Goal: Task Accomplishment & Management: Use online tool/utility

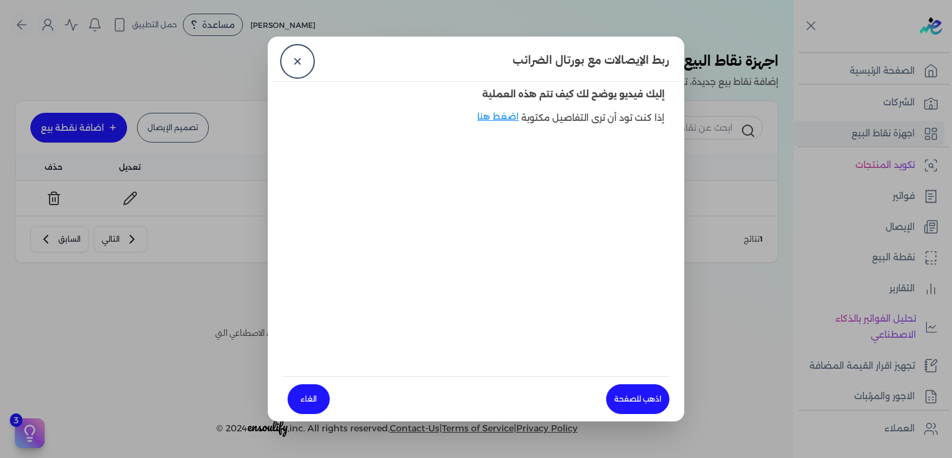
scroll to position [2, 0]
click at [291, 60] on link "✕" at bounding box center [298, 61] width 30 height 30
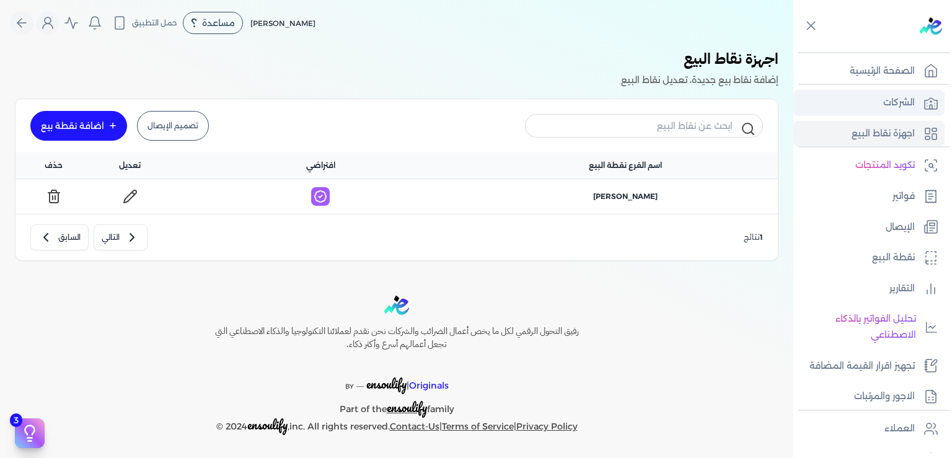
click at [883, 90] on link "الشركات" at bounding box center [868, 103] width 151 height 26
click at [889, 108] on p "الشركات" at bounding box center [899, 103] width 32 height 16
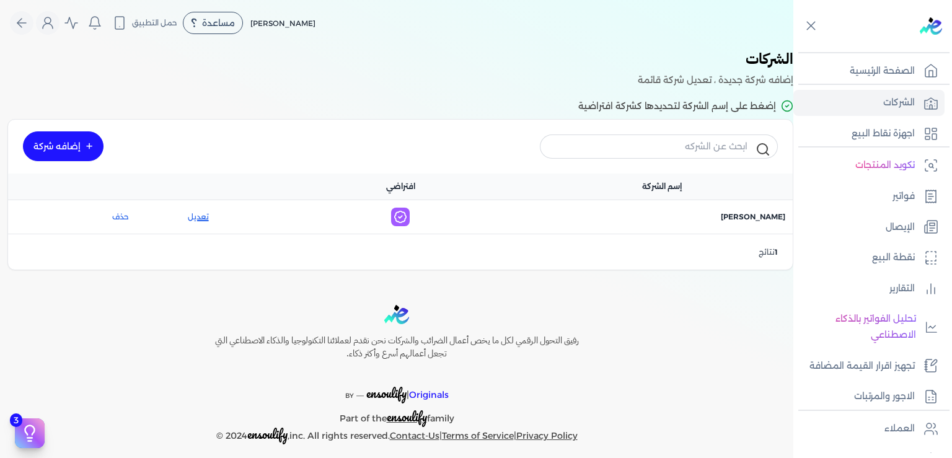
click at [208, 214] on link "تعديل" at bounding box center [198, 216] width 99 height 11
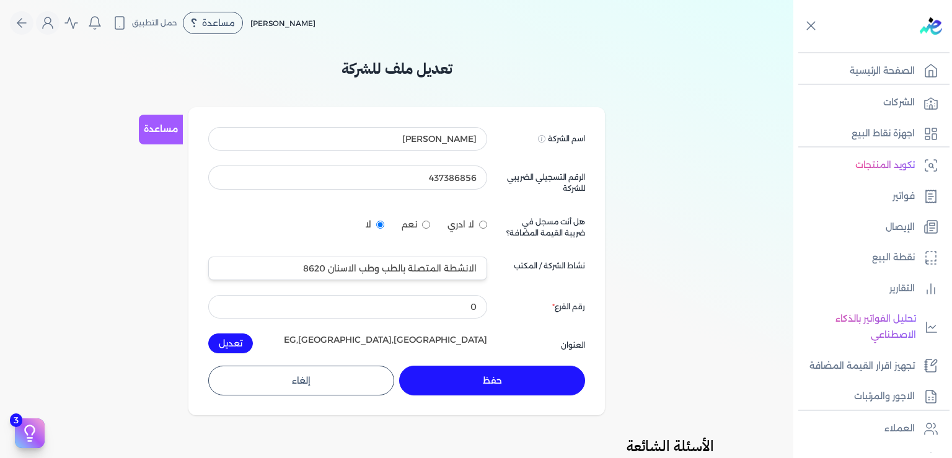
click at [319, 379] on button "إلغاء" at bounding box center [301, 381] width 186 height 30
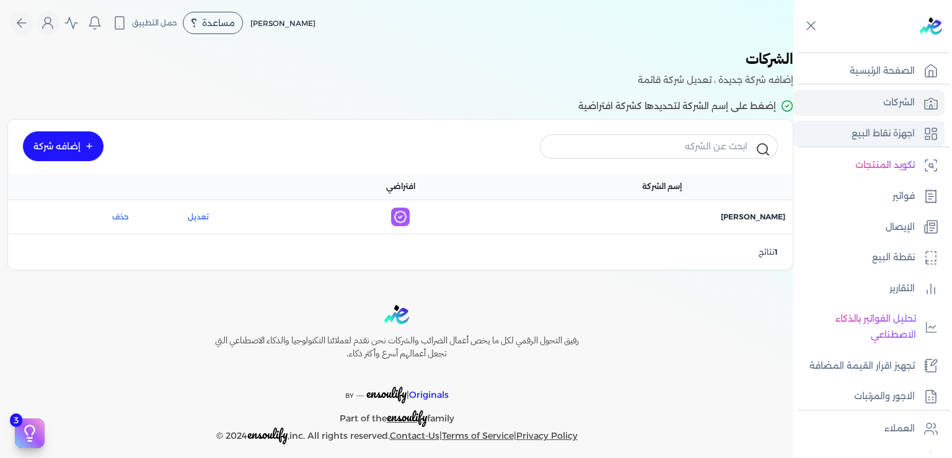
click at [873, 135] on p "اجهزة نقاط البيع" at bounding box center [883, 134] width 63 height 16
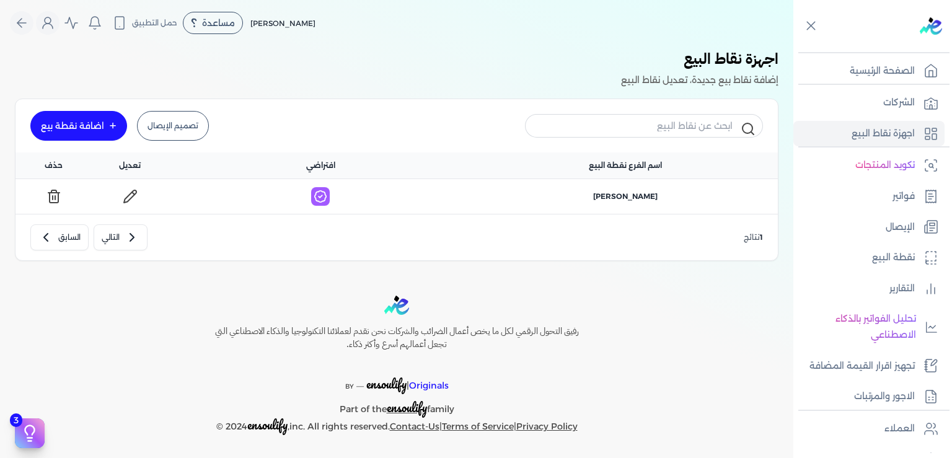
click at [55, 196] on button at bounding box center [53, 197] width 31 height 20
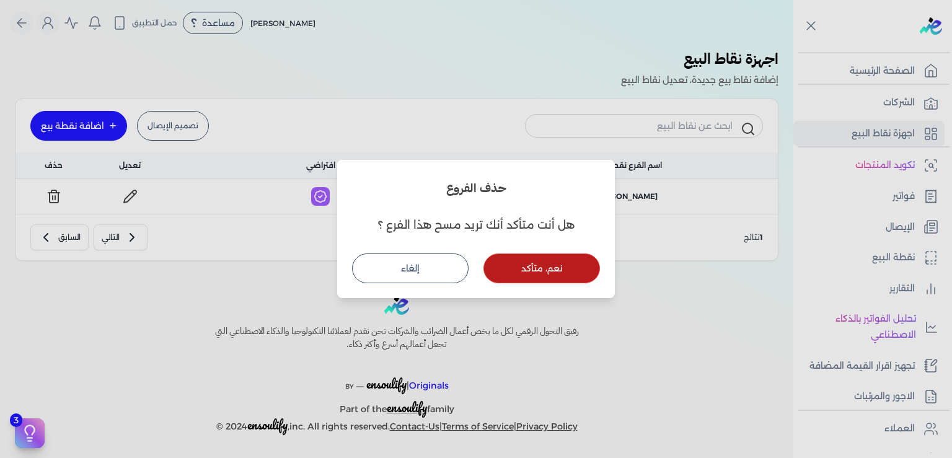
click at [532, 271] on button "نعم، متأكد" at bounding box center [541, 269] width 117 height 30
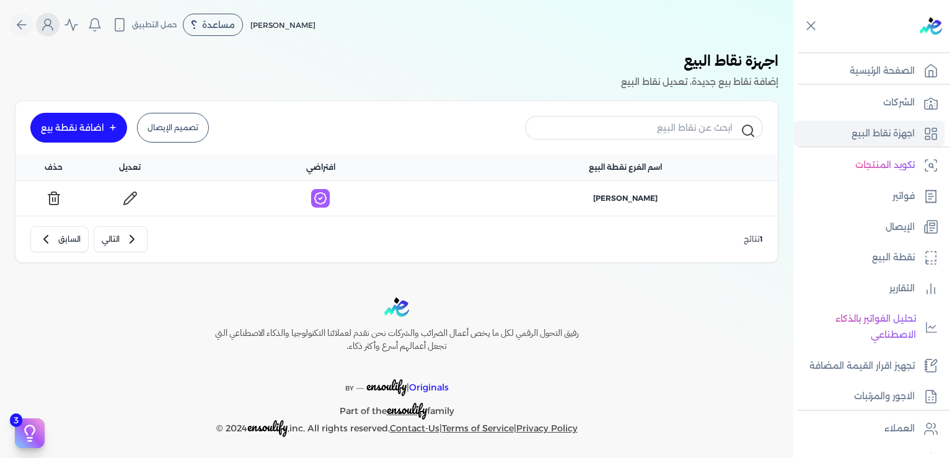
click at [55, 29] on icon "Global" at bounding box center [47, 24] width 15 height 15
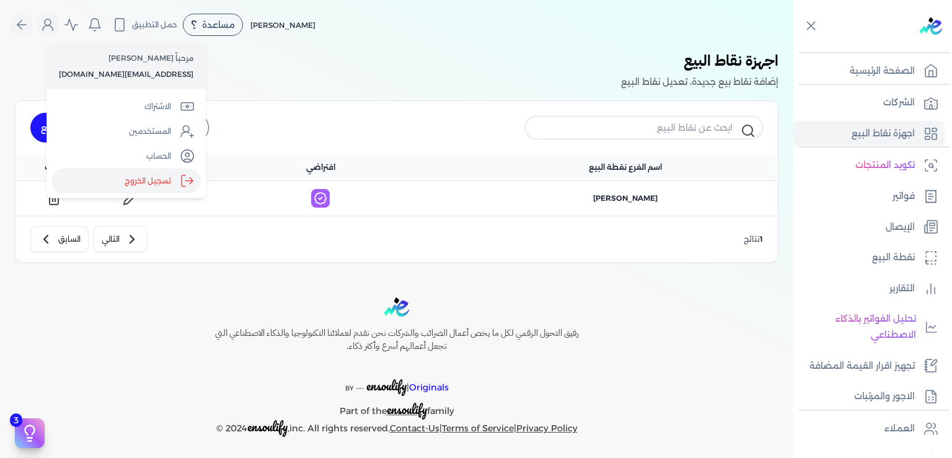
click at [128, 181] on label "تسجيل الخروج" at bounding box center [125, 181] width 149 height 25
click at [793, 50] on input "Close" at bounding box center [793, 50] width 0 height 0
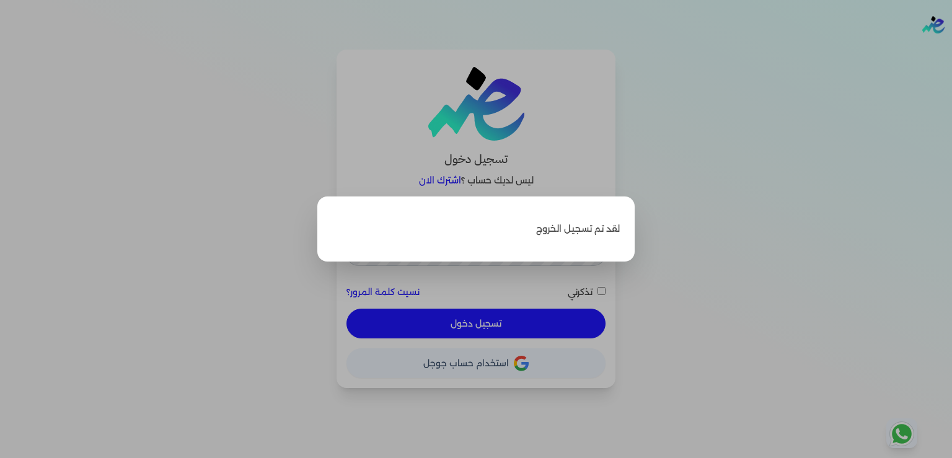
click at [723, 222] on label "Close" at bounding box center [476, 229] width 952 height 458
click at [951, 50] on input "Close" at bounding box center [952, 50] width 0 height 0
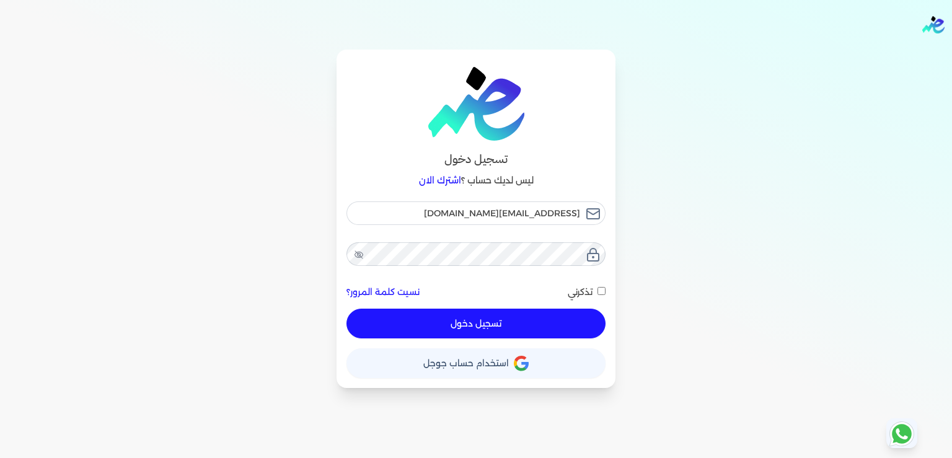
click at [478, 324] on button "تسجيل دخول" at bounding box center [475, 324] width 259 height 30
checkbox input "false"
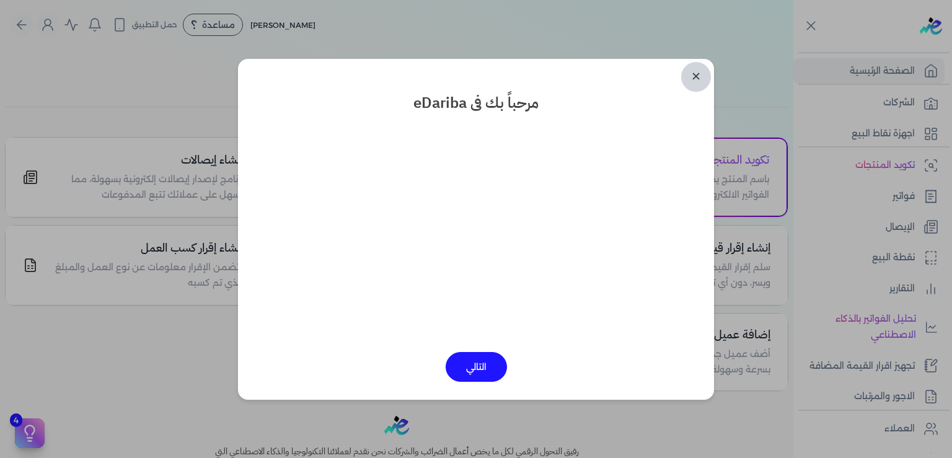
click at [694, 77] on link "✕" at bounding box center [696, 77] width 30 height 30
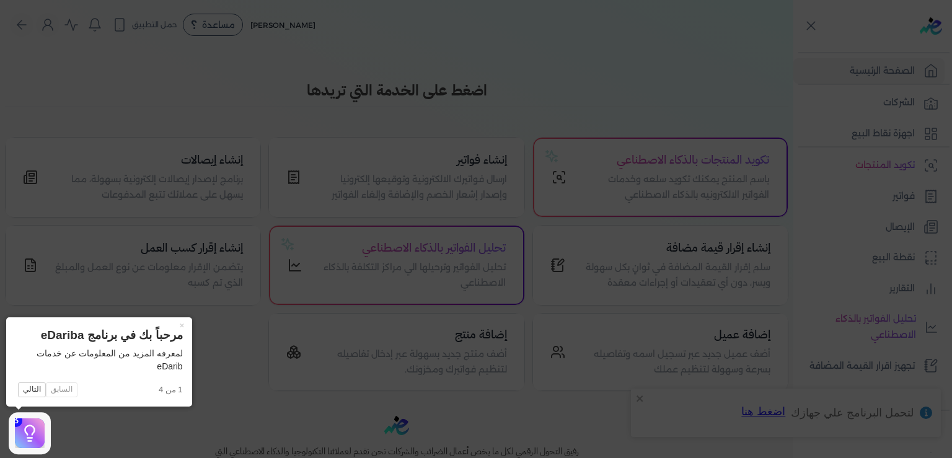
click at [691, 88] on icon at bounding box center [476, 229] width 952 height 458
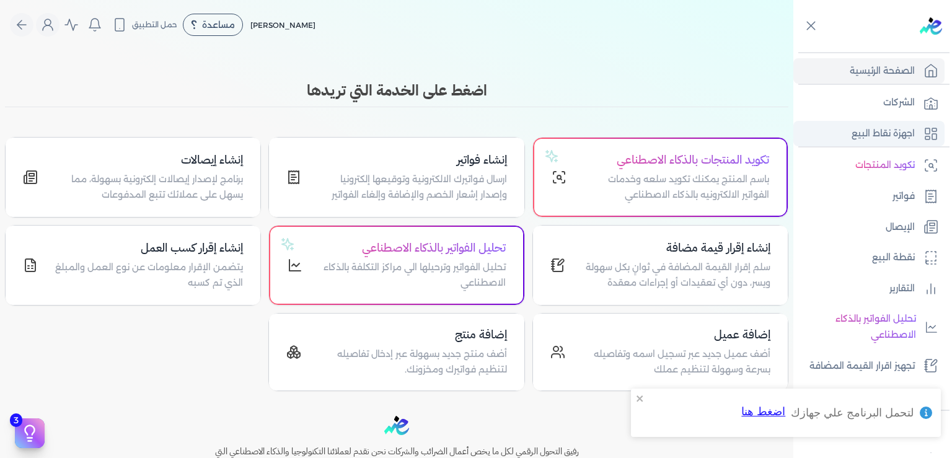
click at [891, 131] on p "اجهزة نقاط البيع" at bounding box center [883, 134] width 63 height 16
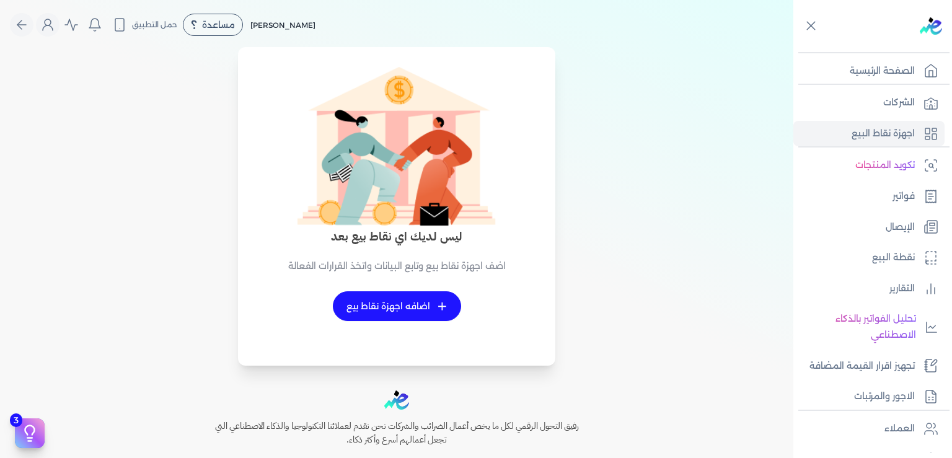
click at [447, 307] on span "+" at bounding box center [442, 306] width 9 height 9
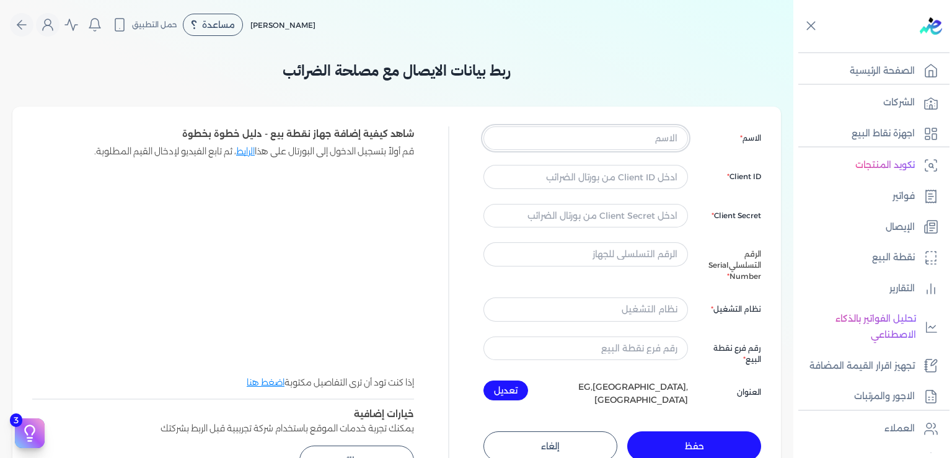
click at [650, 139] on input "text" at bounding box center [585, 138] width 205 height 24
click at [651, 139] on input "text" at bounding box center [585, 138] width 205 height 24
type input "[PERSON_NAME]"
click at [589, 178] on input "text" at bounding box center [585, 177] width 205 height 24
paste input "fe0addbf-283f-4ded-ab45-7df4dc3bd531"
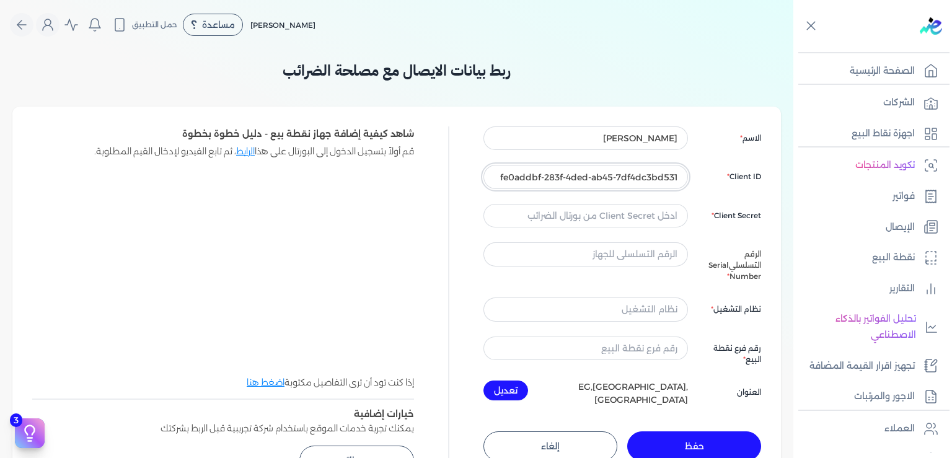
type input "fe0addbf-283f-4ded-ab45-7df4dc3bd531"
click at [659, 215] on input "text" at bounding box center [585, 216] width 205 height 24
paste input "83c856de-4615-4956-a5df-56374710d6bc"
type input "83c856de-4615-4956-a5df-56374710d6bc"
click at [657, 255] on input "text" at bounding box center [585, 254] width 205 height 24
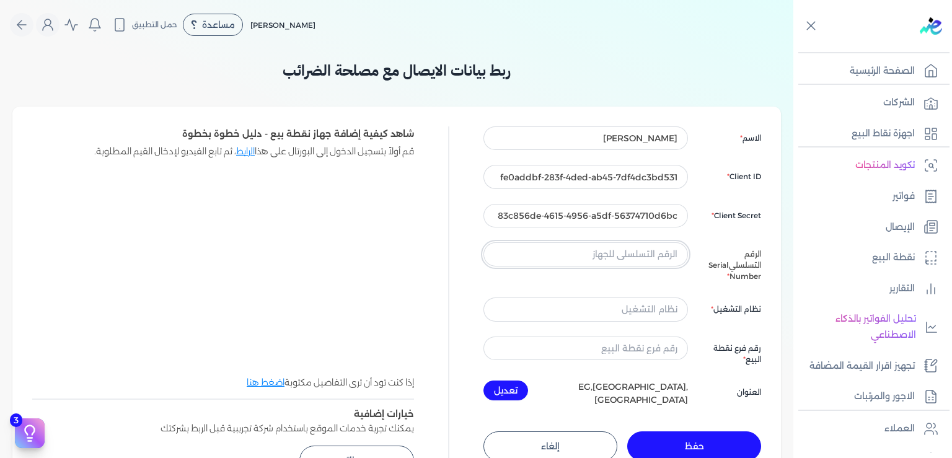
paste input "<h5 class="card-name">20-C1-9B-05-98-44</h5>"
drag, startPoint x: 594, startPoint y: 252, endPoint x: 502, endPoint y: 258, distance: 91.9
click at [502, 258] on input "<h5 class="card-name">20-C1-9B-05-98-44</h5>" at bounding box center [585, 254] width 205 height 24
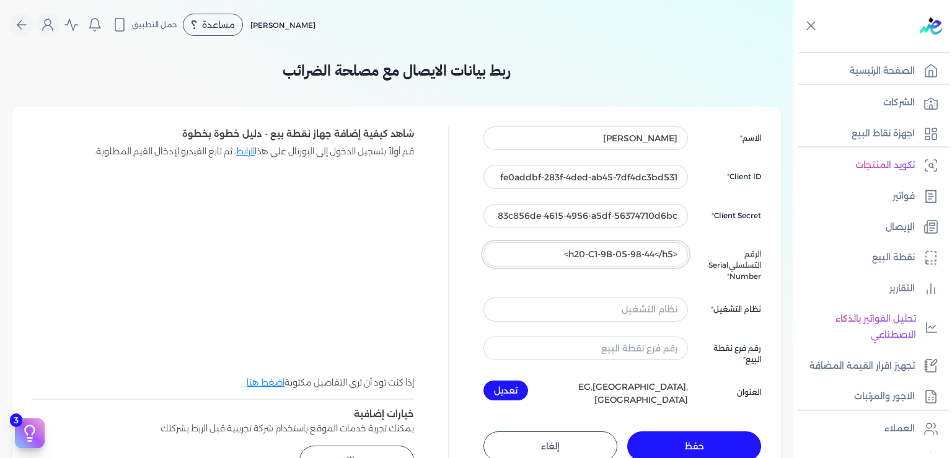
click at [571, 256] on input "<h20-C1-9B-05-98-44</h5>" at bounding box center [585, 254] width 205 height 24
click at [570, 256] on input "<h20-C1-9B-05-98-44</h5>" at bounding box center [585, 254] width 205 height 24
click at [568, 256] on input "<h20-C1-9B-05-98-44</h5>" at bounding box center [585, 254] width 205 height 24
click at [568, 256] on input "h20-C1-9B-05-98-44</h5>" at bounding box center [585, 254] width 205 height 24
drag, startPoint x: 655, startPoint y: 254, endPoint x: 673, endPoint y: 254, distance: 18.0
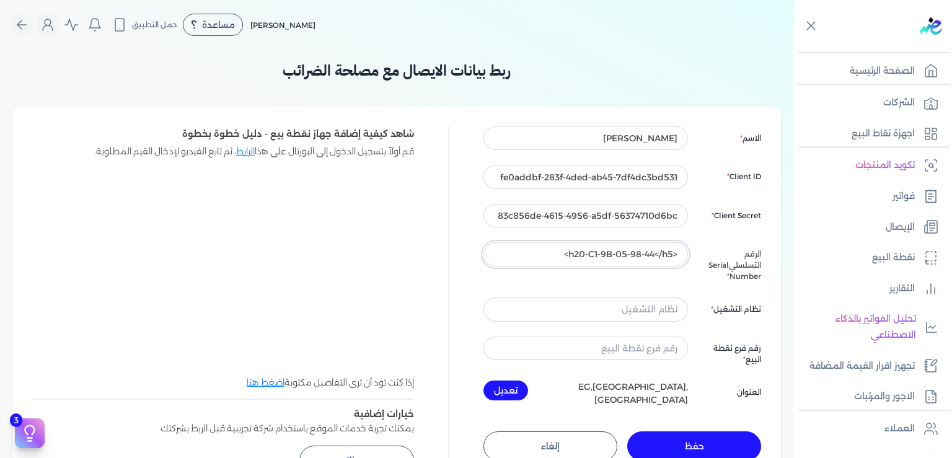
click at [673, 254] on input "<h20-C1-9B-05-98-44</h5>" at bounding box center [585, 254] width 205 height 24
click at [676, 252] on input "<h20-C1-9B-05-98-44" at bounding box center [585, 254] width 205 height 24
type input "h20-C1-9B-05-98-44"
click at [648, 309] on input "text" at bounding box center [585, 310] width 205 height 24
click at [650, 300] on input "text" at bounding box center [585, 310] width 205 height 24
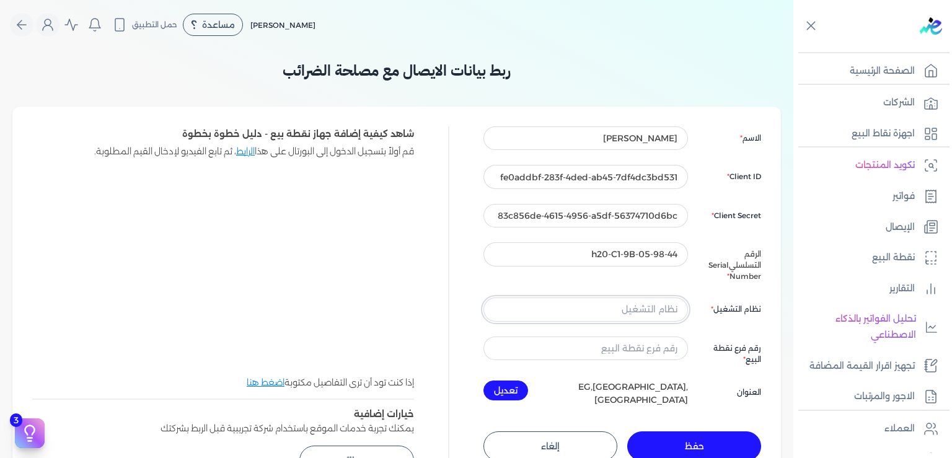
click at [650, 300] on input "text" at bounding box center [585, 310] width 205 height 24
type input "Windows"
click at [629, 337] on input "text" at bounding box center [585, 349] width 205 height 24
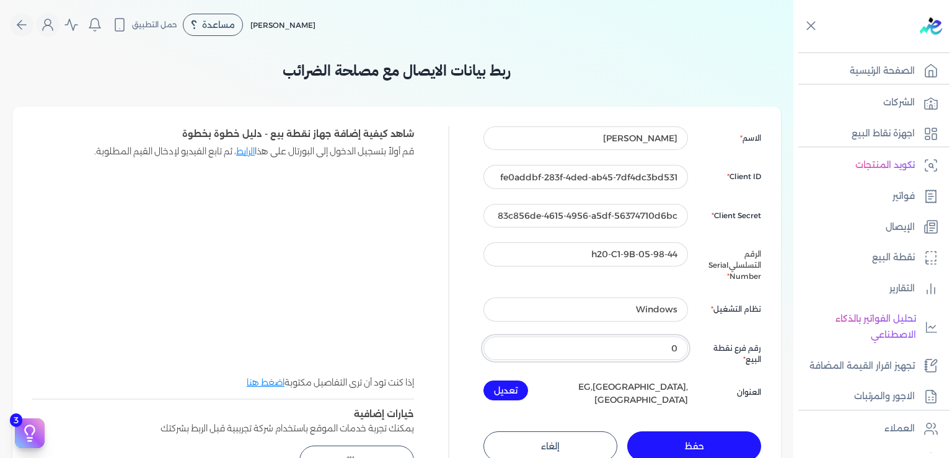
scroll to position [187, 0]
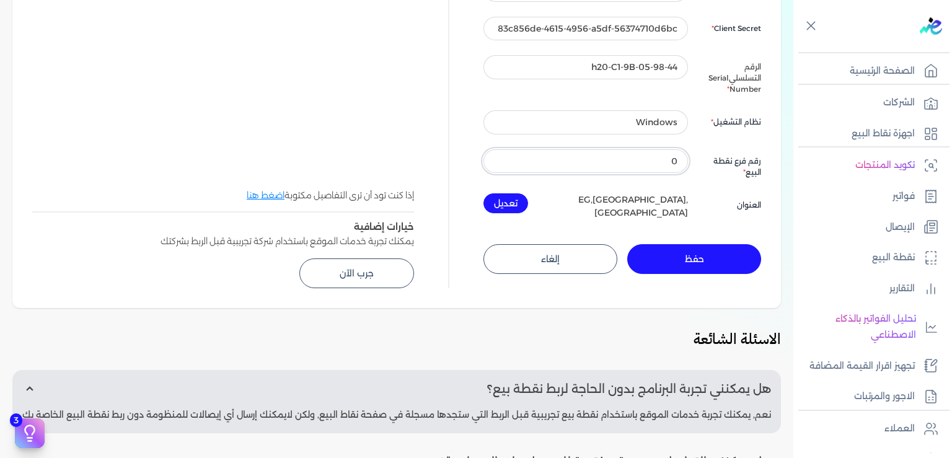
type input "0"
click at [679, 244] on button "حفظ" at bounding box center [694, 259] width 134 height 30
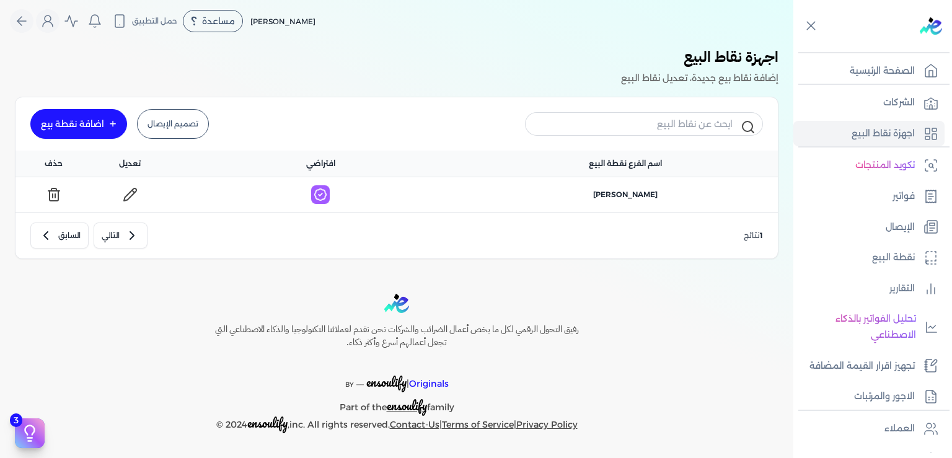
scroll to position [2, 0]
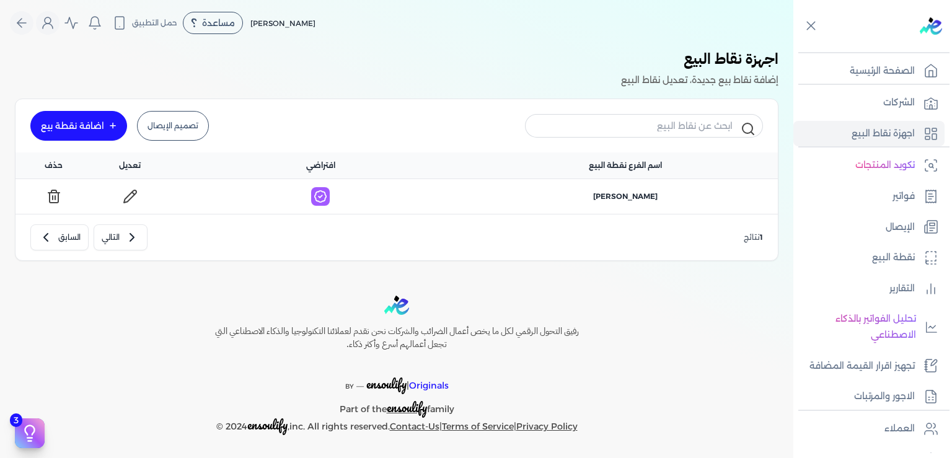
click at [133, 198] on icon at bounding box center [130, 196] width 15 height 15
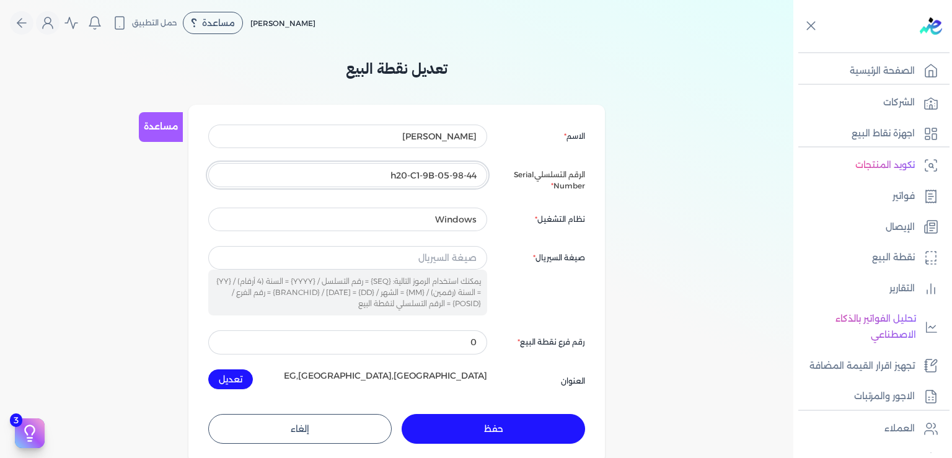
click at [399, 177] on input "h20-C1-9B-05-98-44" at bounding box center [347, 175] width 279 height 24
type input "20-C1-9B-05-98-44"
click at [239, 379] on button "تعديل" at bounding box center [230, 379] width 45 height 20
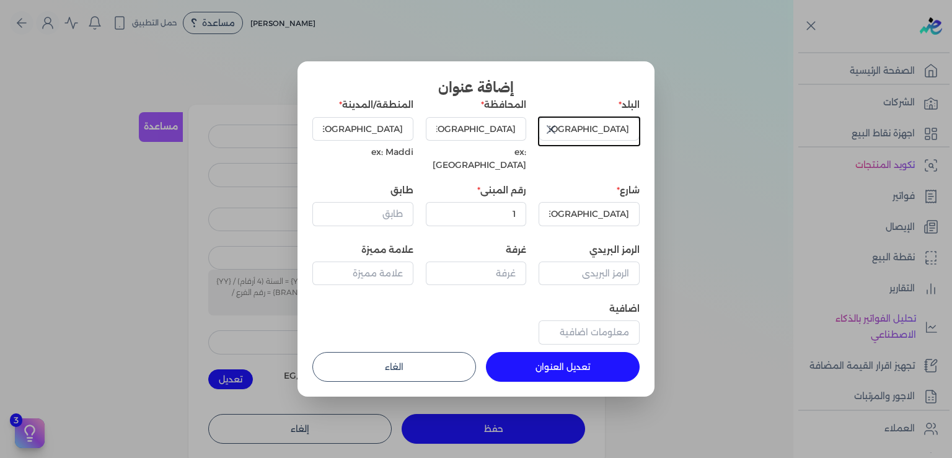
click at [550, 361] on button "تعديل العنوان" at bounding box center [563, 367] width 154 height 30
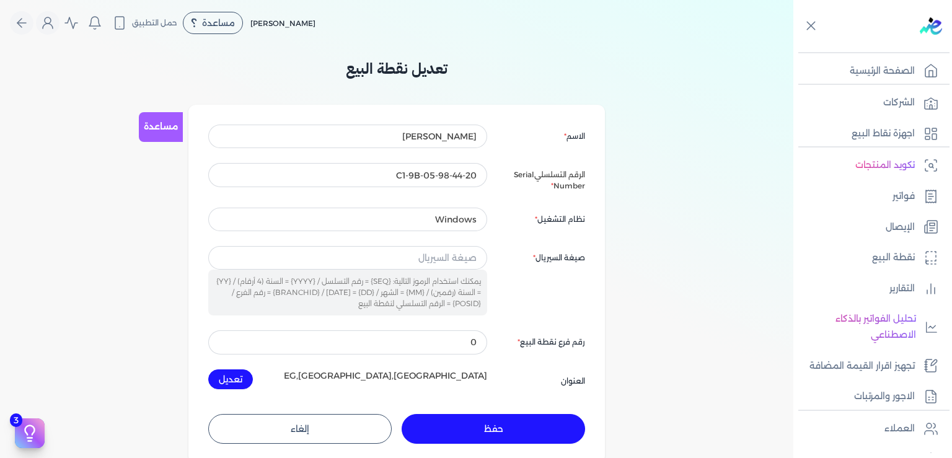
click at [495, 430] on button "حفظ" at bounding box center [493, 429] width 183 height 30
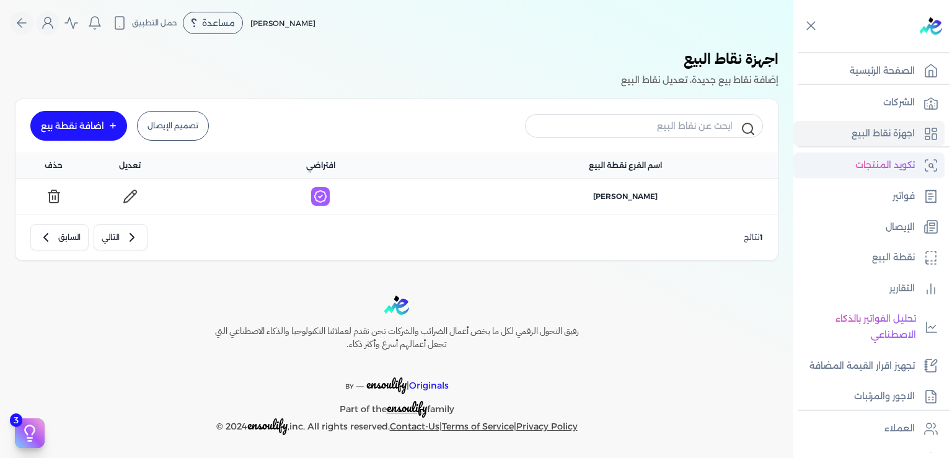
click at [873, 168] on p "تكويد المنتجات" at bounding box center [885, 165] width 60 height 16
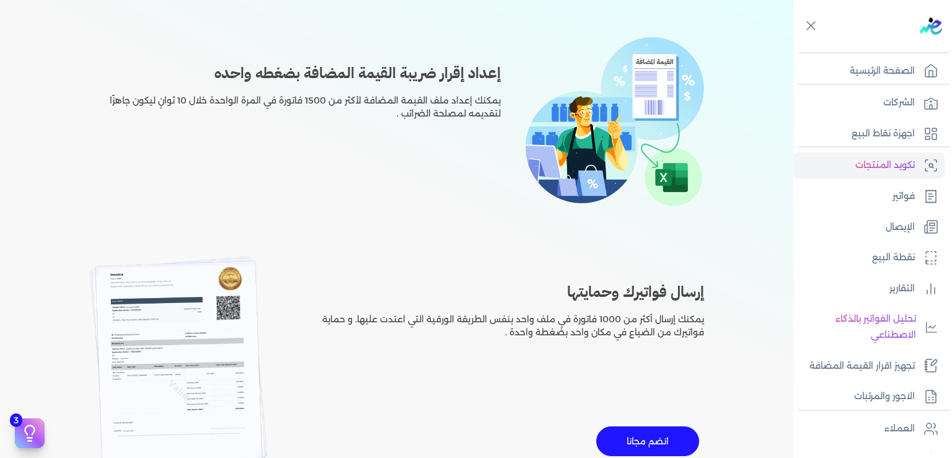
scroll to position [1187, 0]
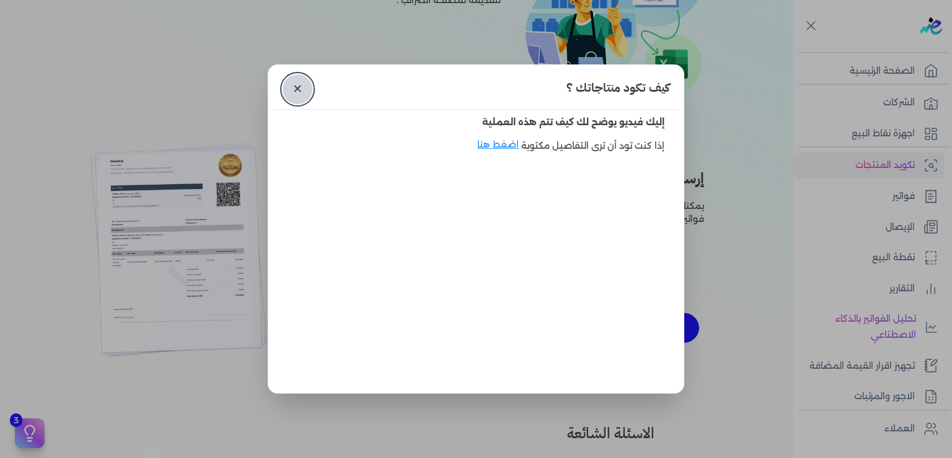
click at [295, 87] on link "✕" at bounding box center [298, 89] width 30 height 30
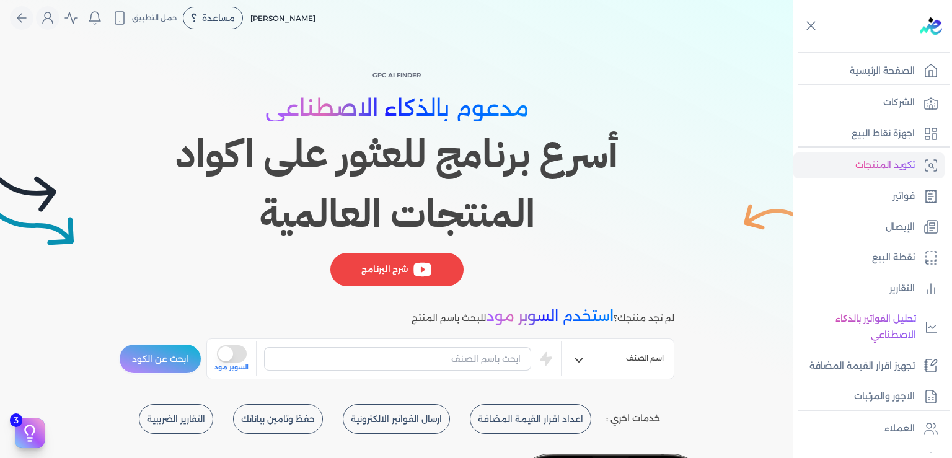
scroll to position [0, 0]
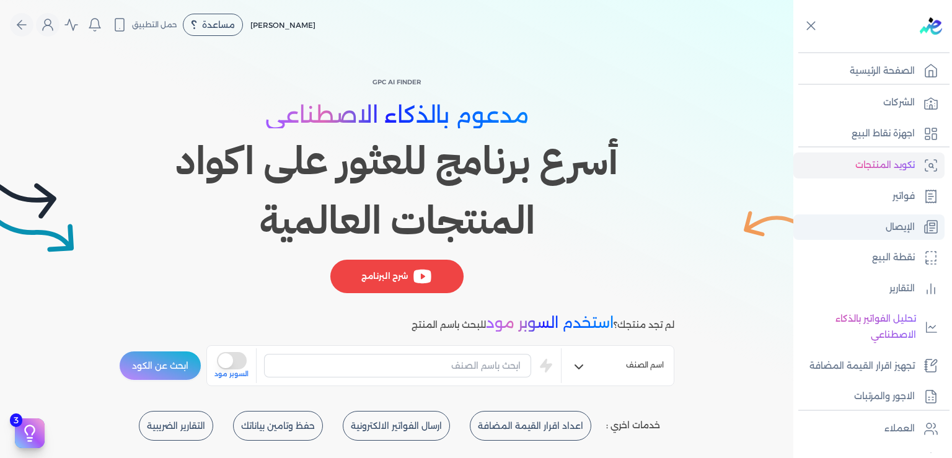
click at [899, 226] on p "الإيصال" at bounding box center [900, 227] width 29 height 16
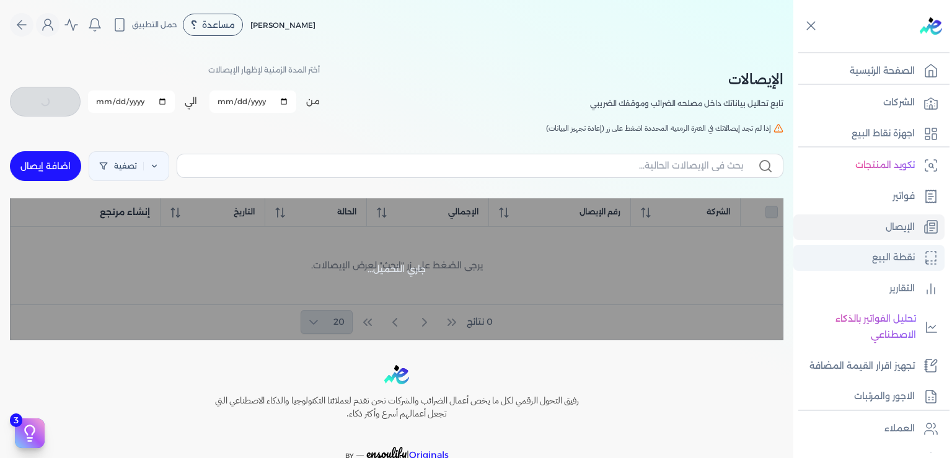
checkbox input "false"
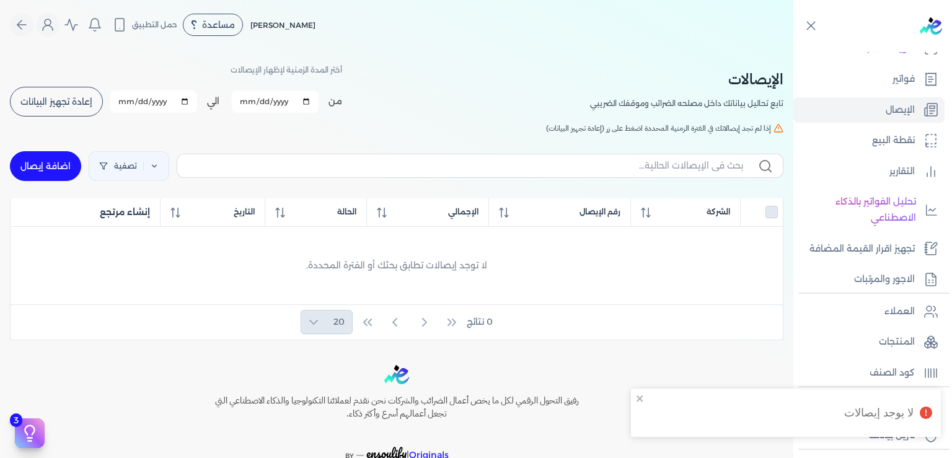
scroll to position [126, 0]
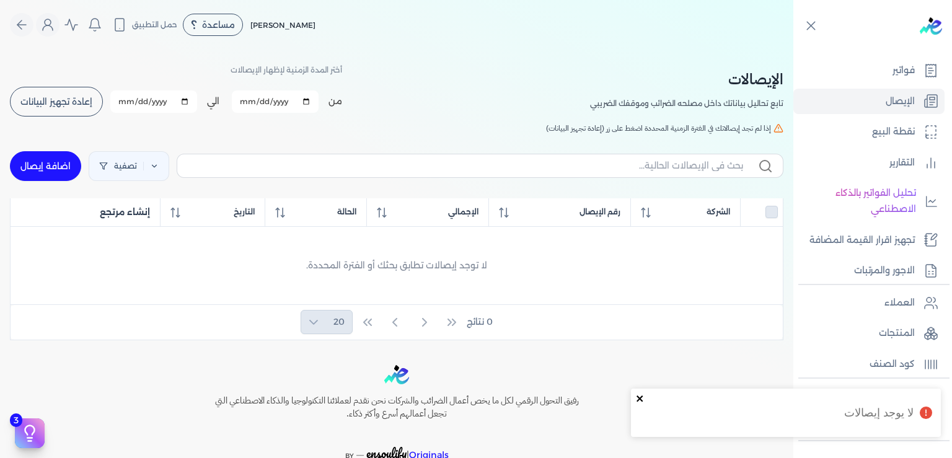
click at [640, 400] on icon "close" at bounding box center [640, 399] width 9 height 10
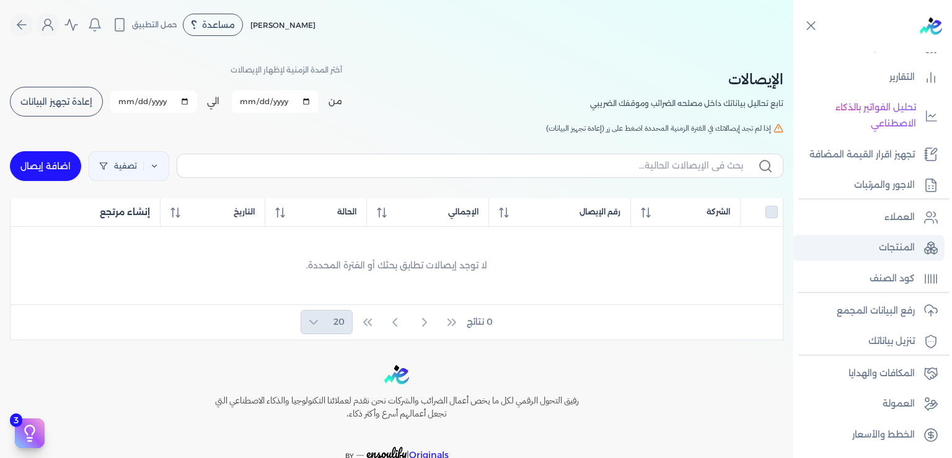
click at [896, 252] on p "المنتجات" at bounding box center [897, 248] width 36 height 16
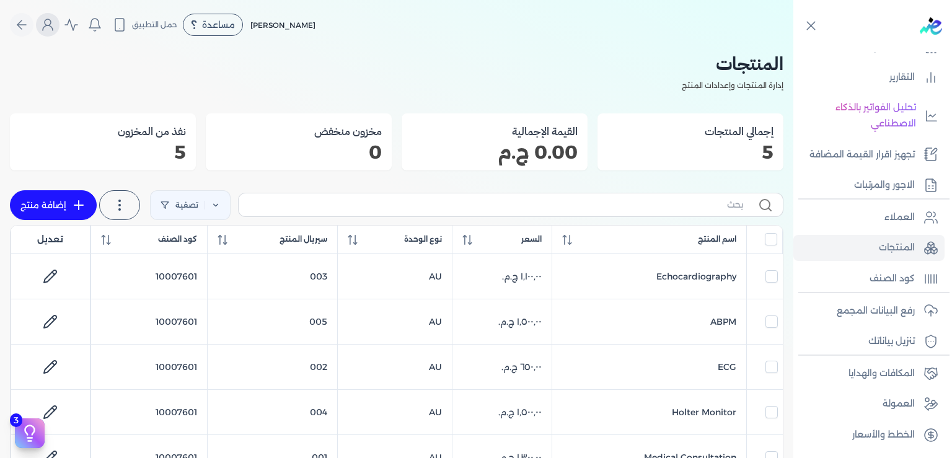
click at [53, 25] on icon "Global" at bounding box center [48, 27] width 10 height 5
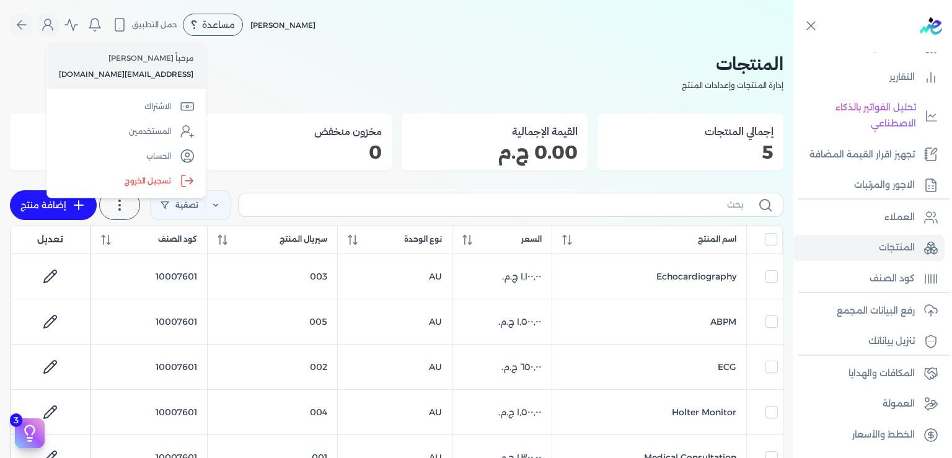
click at [316, 68] on h2 "المنتجات" at bounding box center [397, 64] width 774 height 28
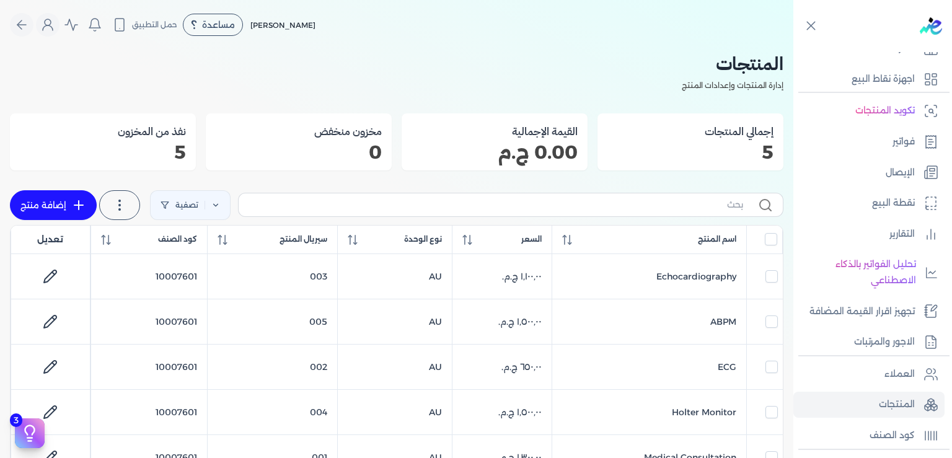
scroll to position [34, 0]
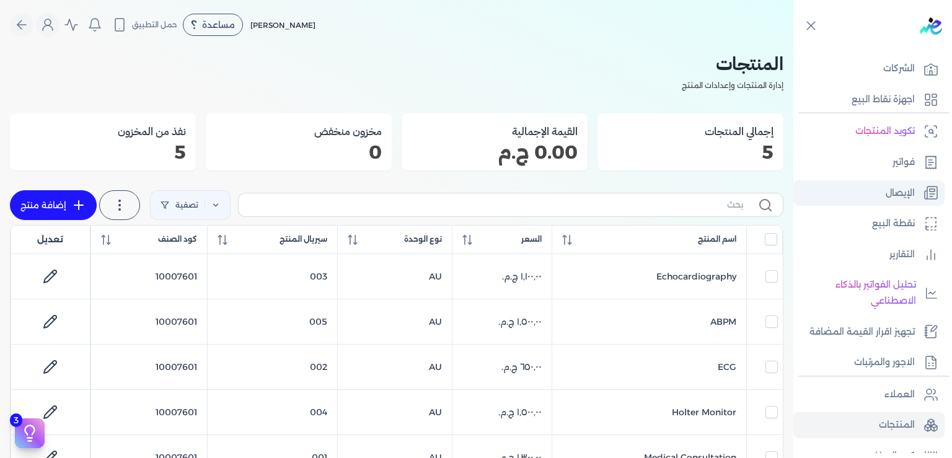
click at [902, 188] on p "الإيصال" at bounding box center [900, 193] width 29 height 16
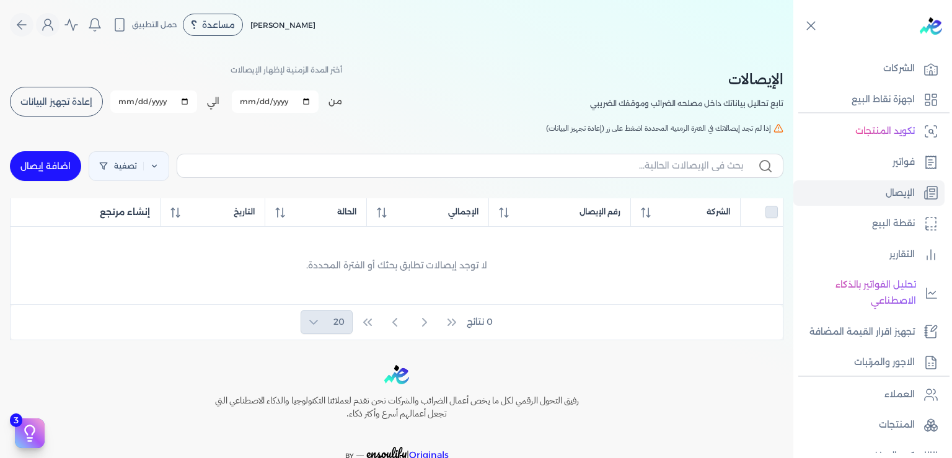
click at [68, 163] on link "اضافة إيصال" at bounding box center [45, 166] width 71 height 30
select select
select select "EGP"
select select "EGS"
select select "B"
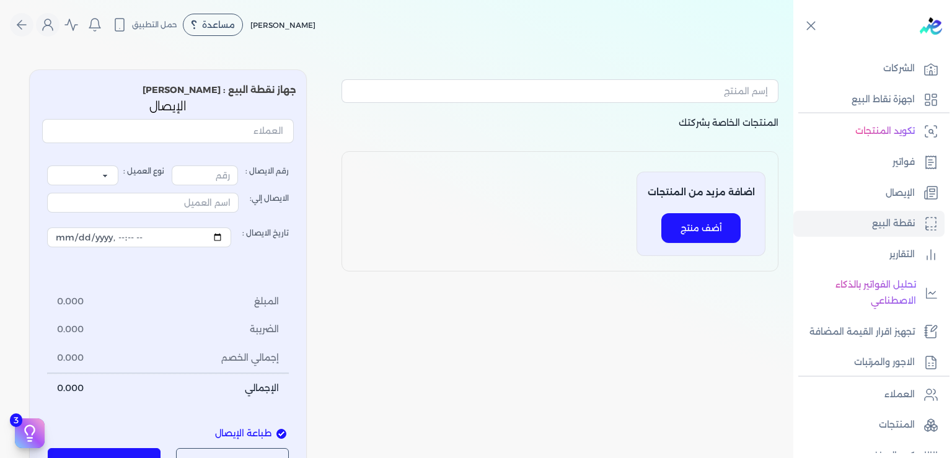
click at [221, 145] on button "button" at bounding box center [168, 133] width 252 height 29
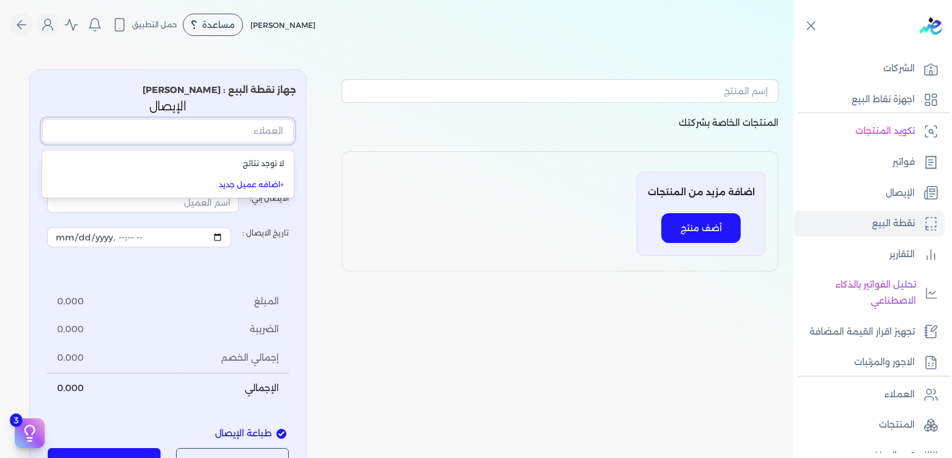
click at [222, 140] on input "text" at bounding box center [168, 131] width 252 height 24
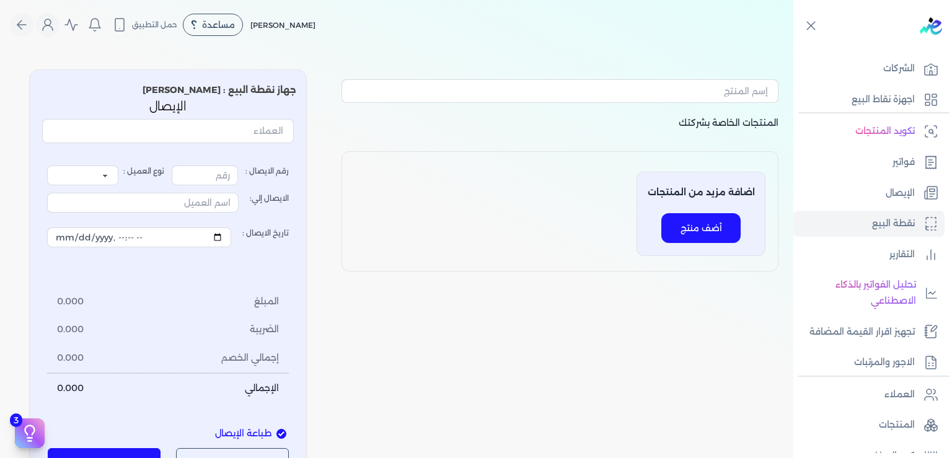
type input "1"
select select "P"
type input "عميل نقدي"
click at [223, 117] on div "الإيصال رقم الايصال : 1 نوع العميل : فرد شركة شخص اجنبي الايصال إلي: عميل نقدي …" at bounding box center [168, 288] width 257 height 379
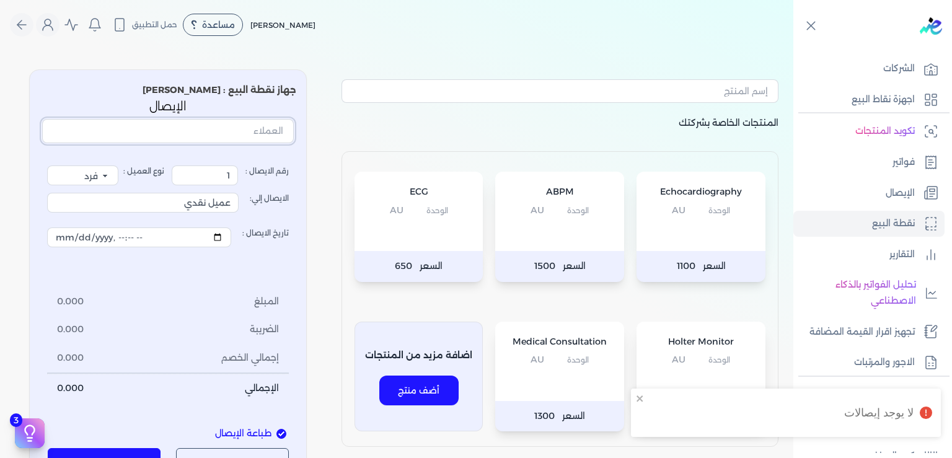
click at [223, 120] on input "text" at bounding box center [168, 131] width 252 height 24
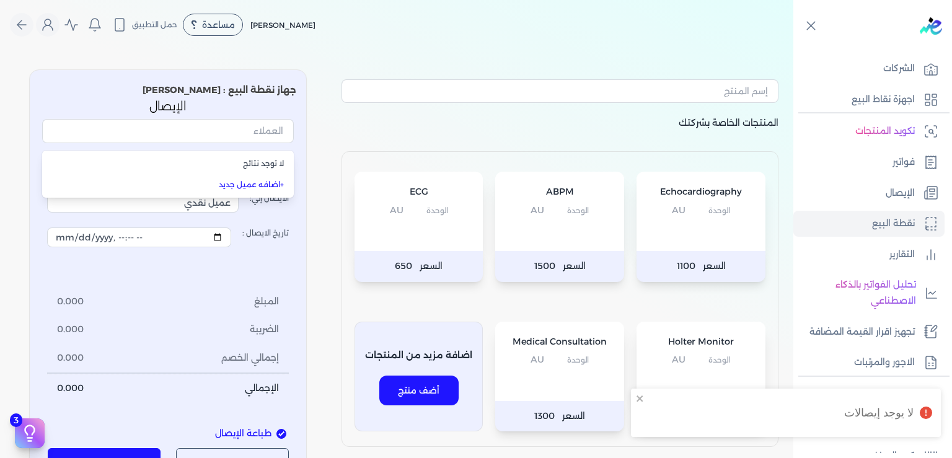
click at [220, 273] on div "رقم الايصال : 1 نوع العميل : فرد شركة شخص اجنبي الايصال إلي: عميل نقدي تاريخ ال…" at bounding box center [168, 283] width 242 height 237
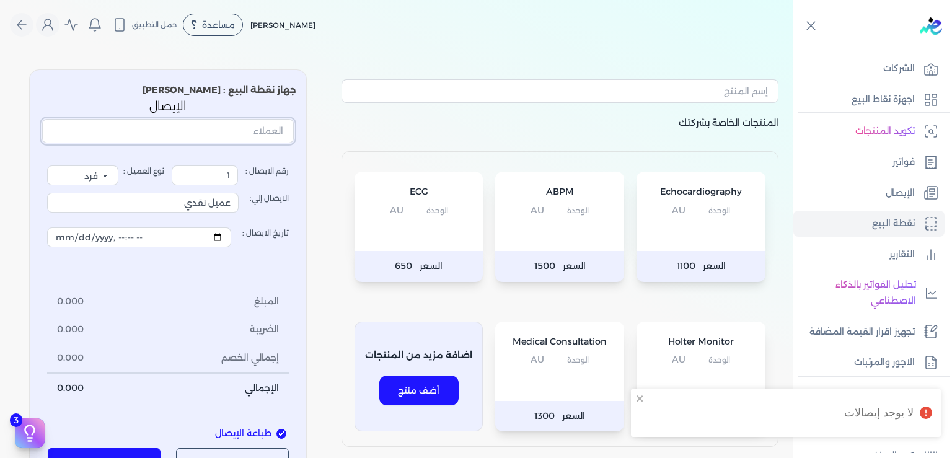
click at [222, 136] on input "text" at bounding box center [168, 131] width 252 height 24
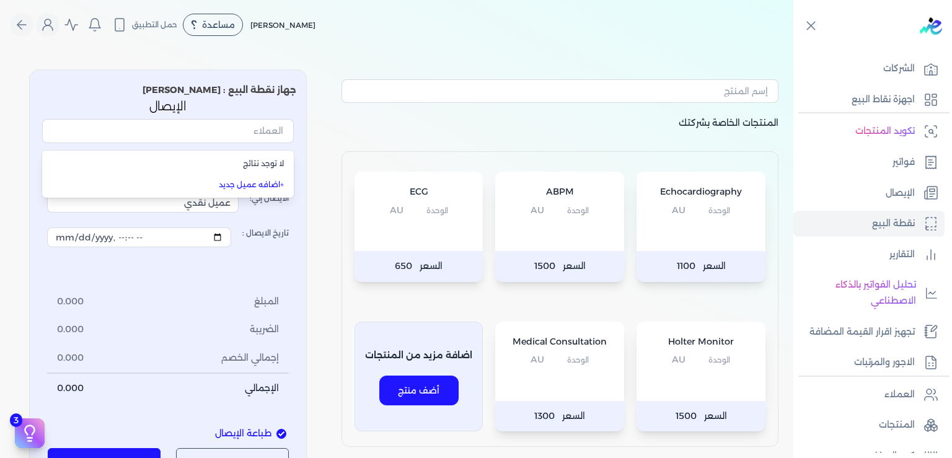
click at [217, 301] on li "المبلغ 0.000" at bounding box center [168, 302] width 242 height 29
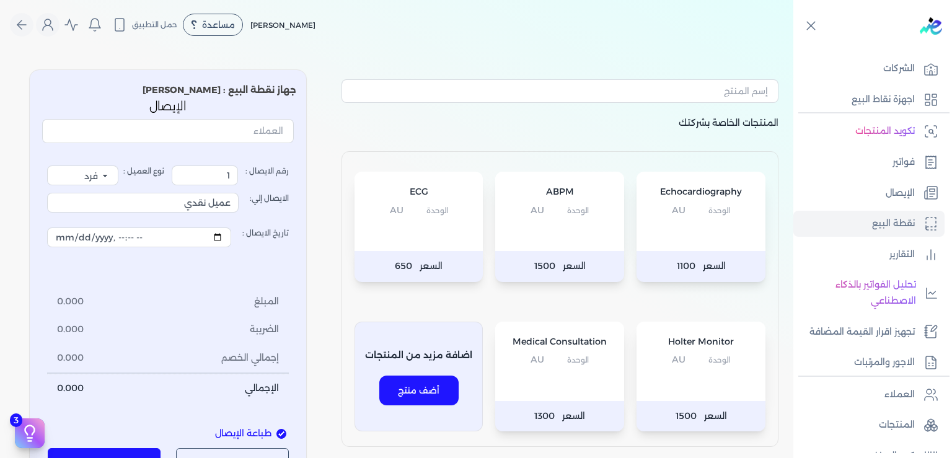
click at [438, 223] on div "ECG الوحدة AU" at bounding box center [419, 211] width 129 height 79
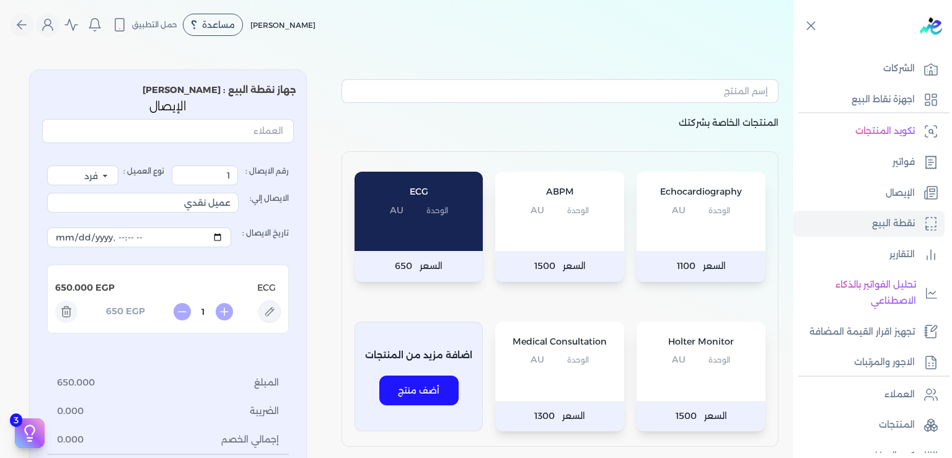
click at [275, 307] on icon at bounding box center [269, 312] width 22 height 22
type input "ECG"
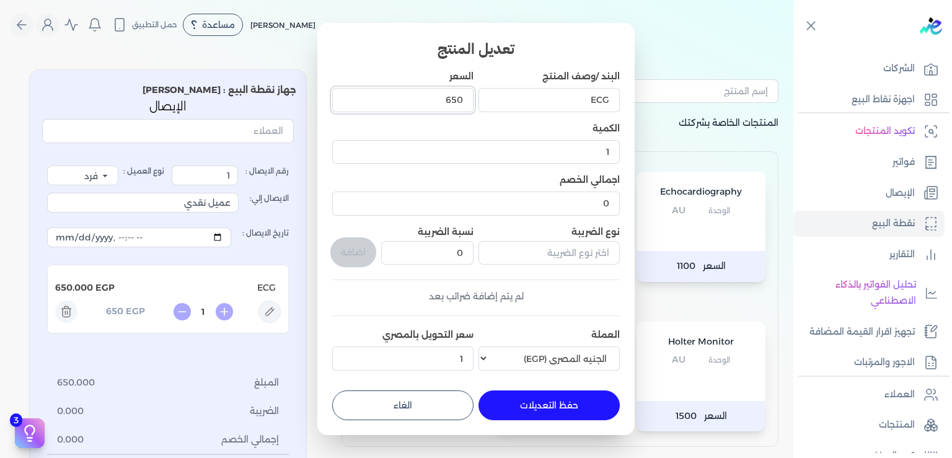
drag, startPoint x: 444, startPoint y: 97, endPoint x: 594, endPoint y: 130, distance: 152.8
click at [474, 112] on input "650" at bounding box center [402, 100] width 141 height 24
type input "10"
drag, startPoint x: 558, startPoint y: 408, endPoint x: 547, endPoint y: 415, distance: 12.6
click at [557, 407] on button "حفظ التعديلات" at bounding box center [549, 405] width 141 height 30
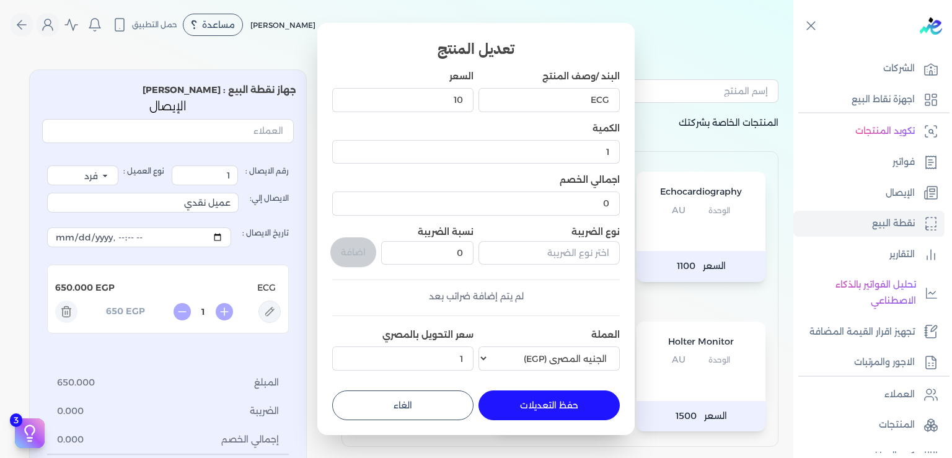
type input "0"
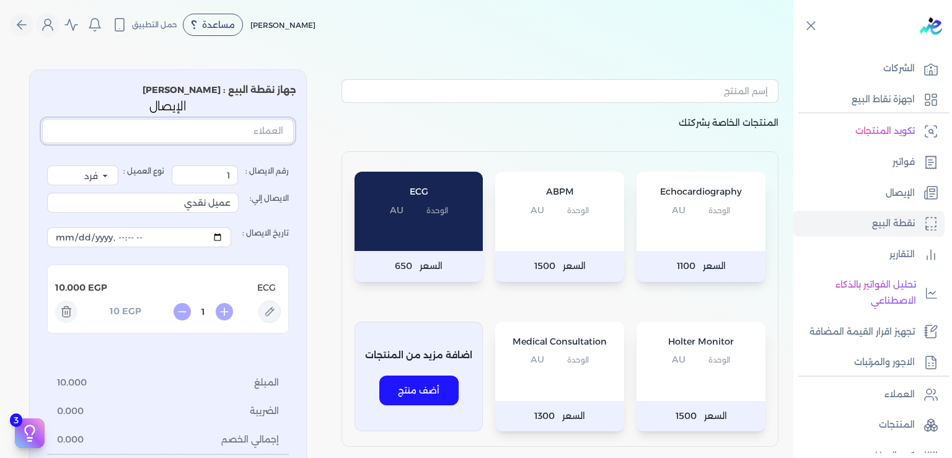
click at [241, 128] on input "text" at bounding box center [168, 131] width 252 height 24
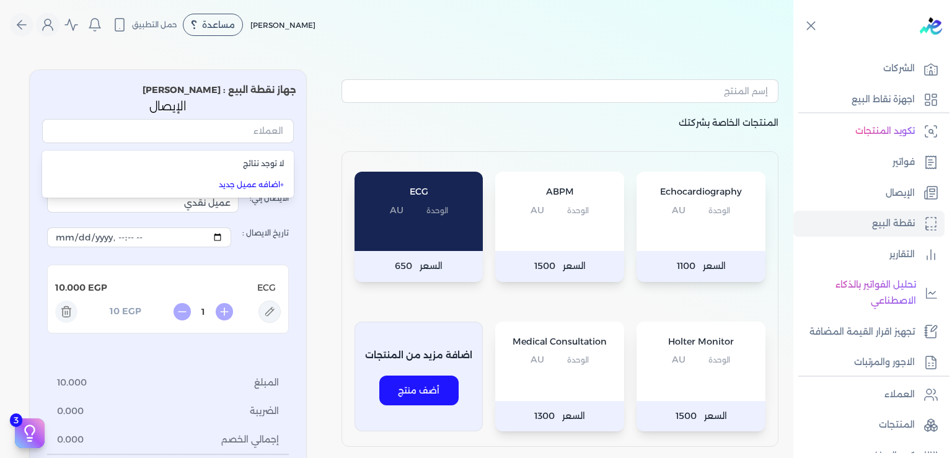
click at [205, 376] on li "المبلغ 10.000" at bounding box center [168, 383] width 242 height 29
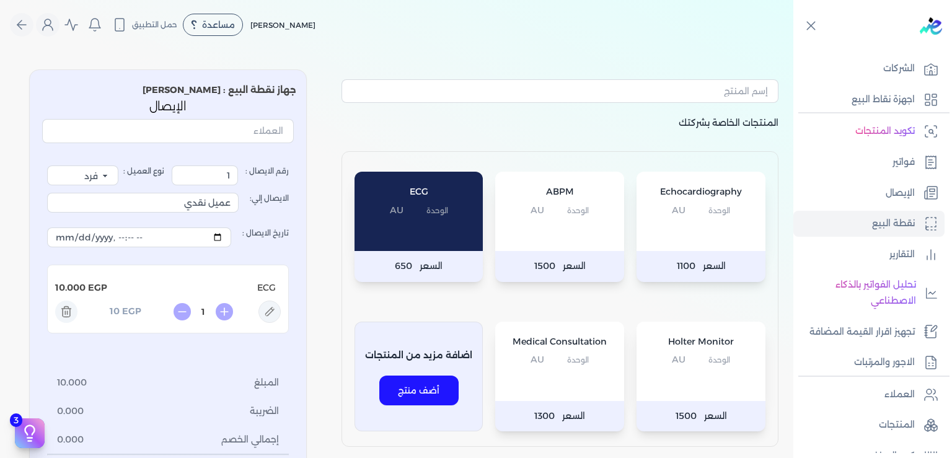
scroll to position [301, 0]
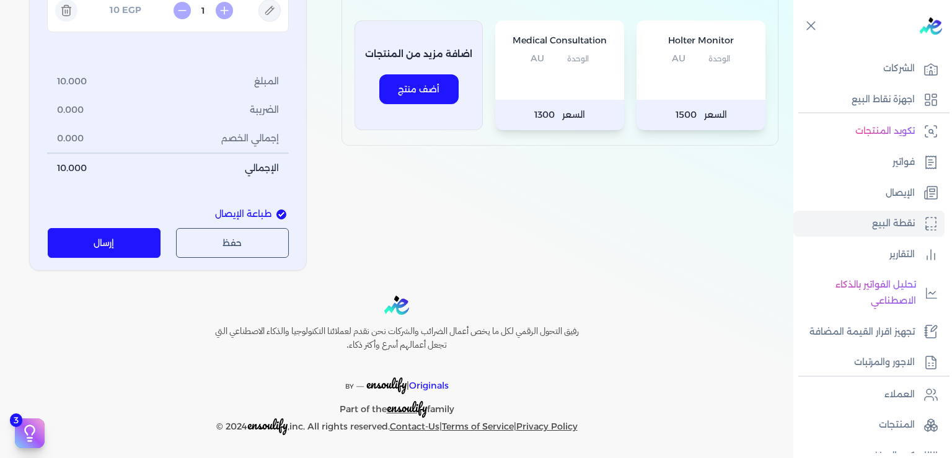
click at [105, 239] on button "إرسال" at bounding box center [104, 243] width 113 height 30
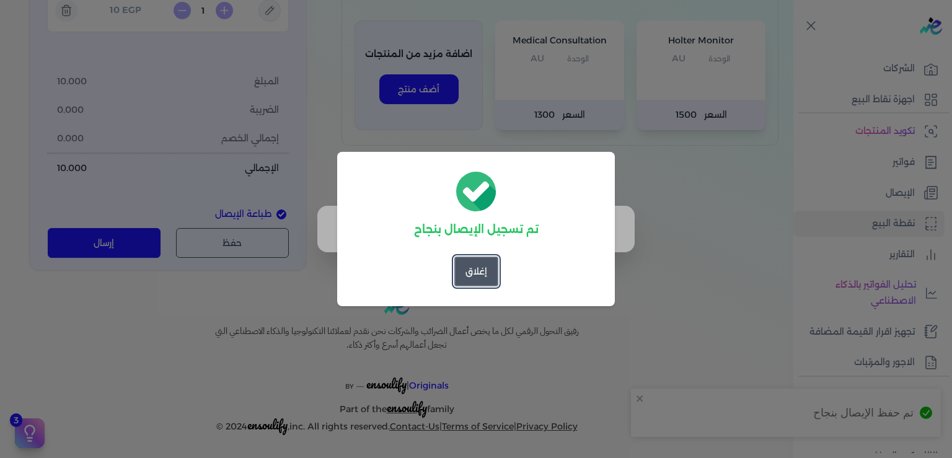
click at [483, 277] on button "إغلاق" at bounding box center [476, 272] width 44 height 30
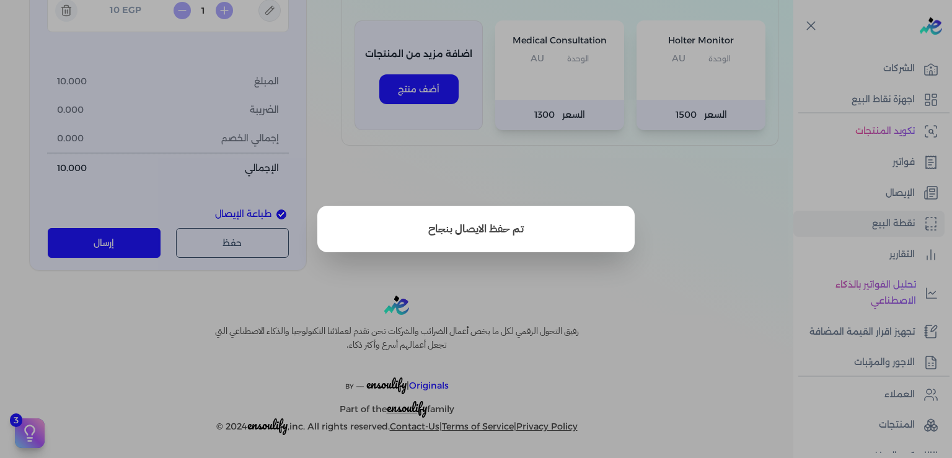
click at [761, 242] on button "close" at bounding box center [476, 229] width 952 height 458
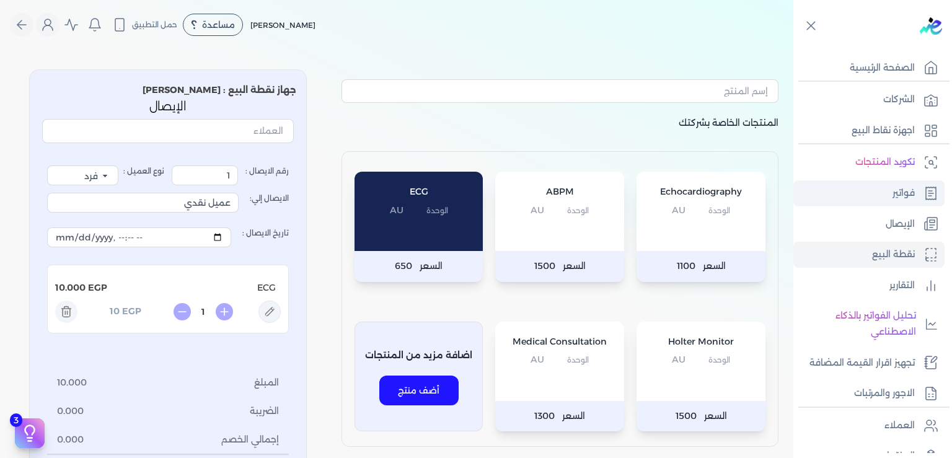
scroll to position [0, 0]
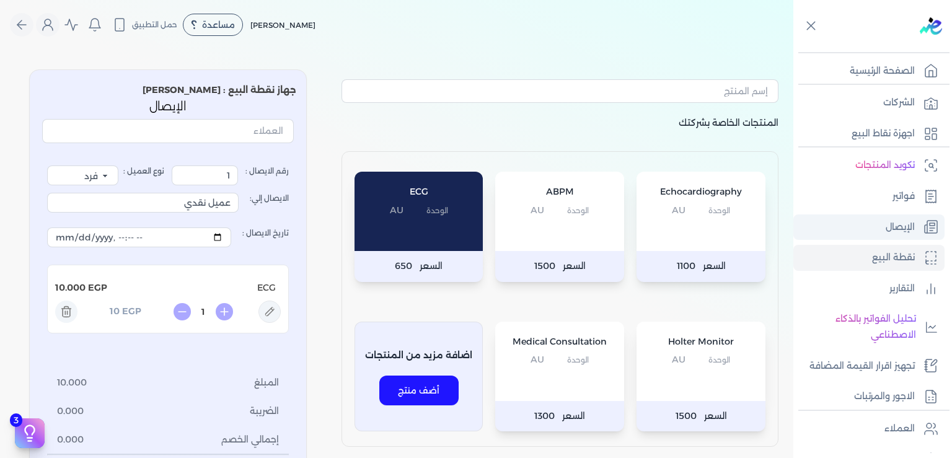
click at [894, 218] on link "الإيصال" at bounding box center [868, 227] width 151 height 26
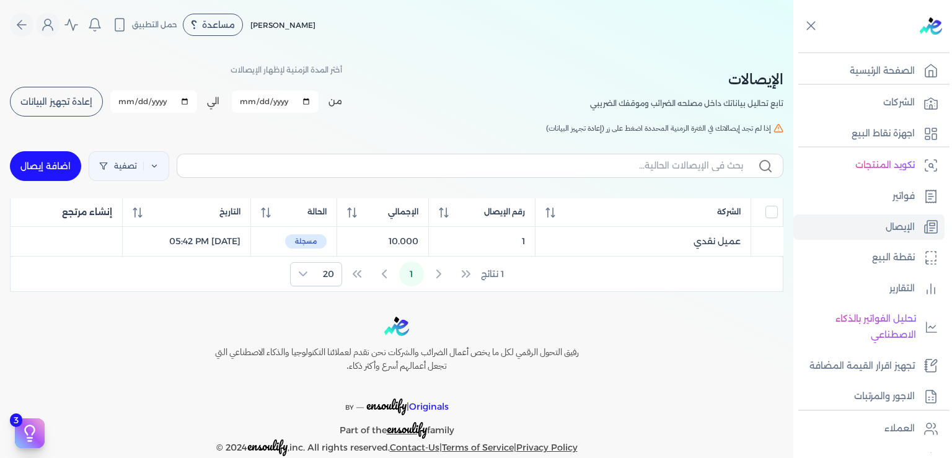
click at [354, 239] on table "الشركة رقم الإيصال الإجمالي الحالة التاريخ إنشاء مرتجع عميل نقدي () 1 10.000 مس…" at bounding box center [397, 227] width 774 height 59
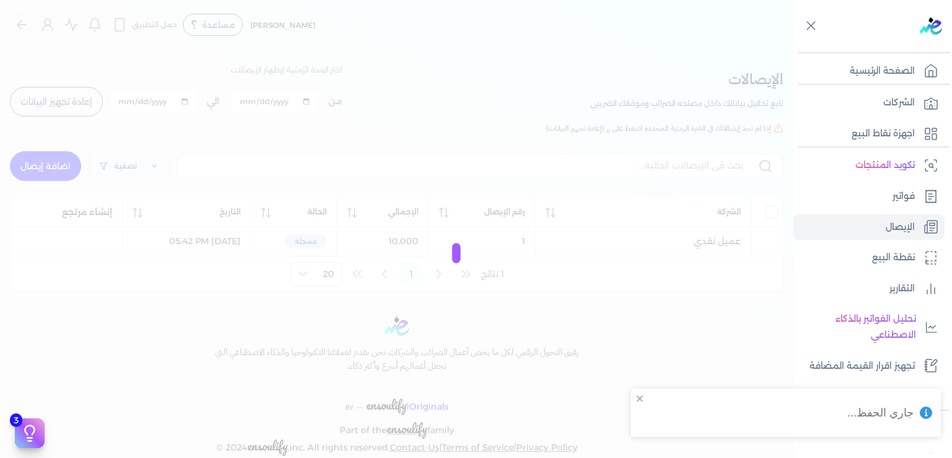
checkbox input "false"
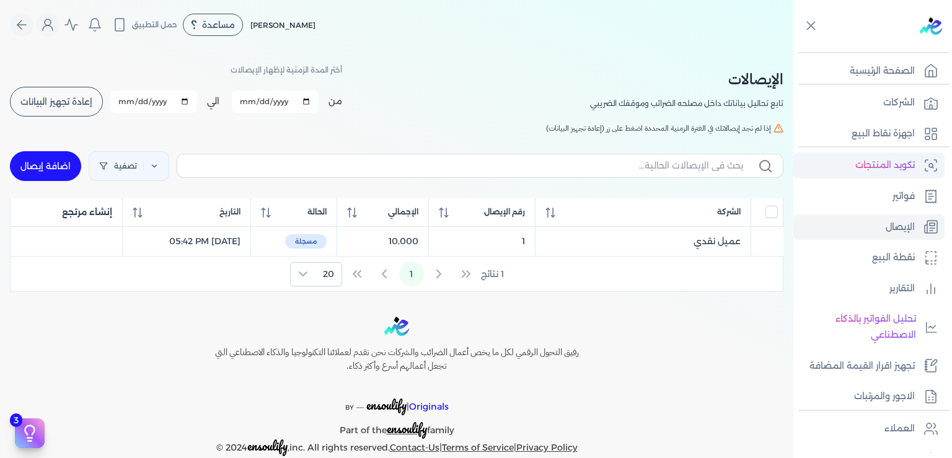
click at [873, 165] on p "تكويد المنتجات" at bounding box center [885, 165] width 60 height 16
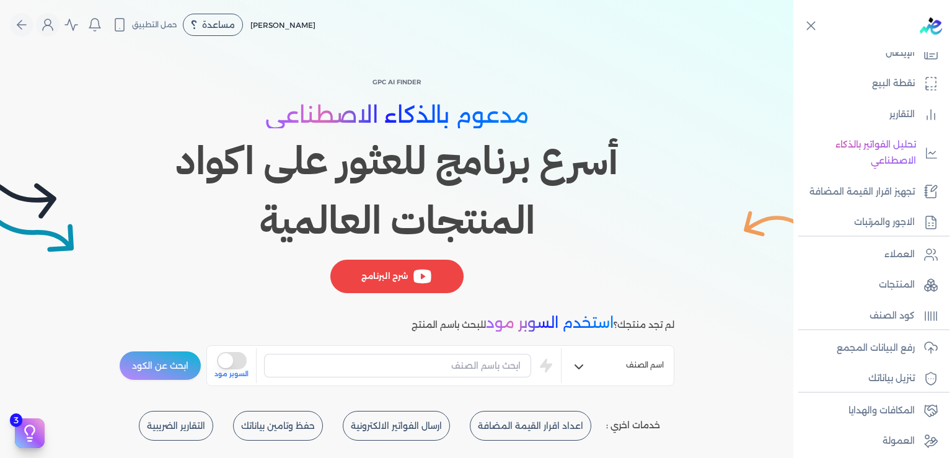
scroll to position [180, 0]
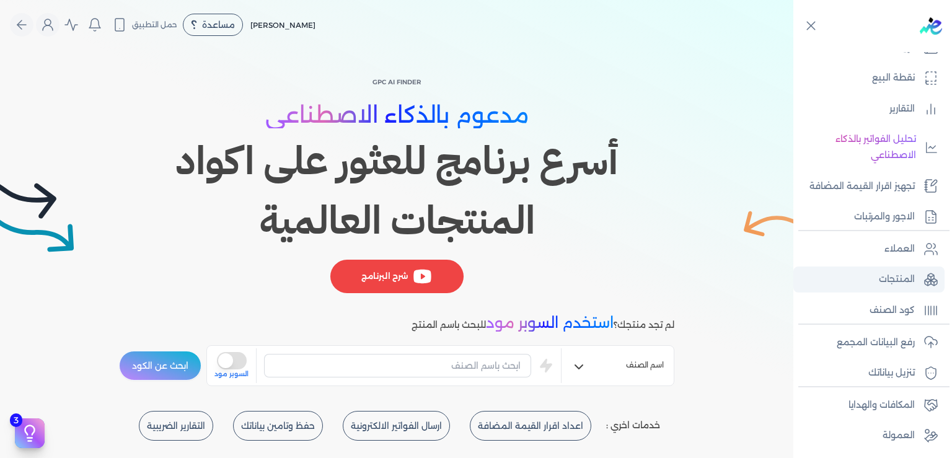
click at [896, 288] on p "المنتجات" at bounding box center [897, 279] width 36 height 16
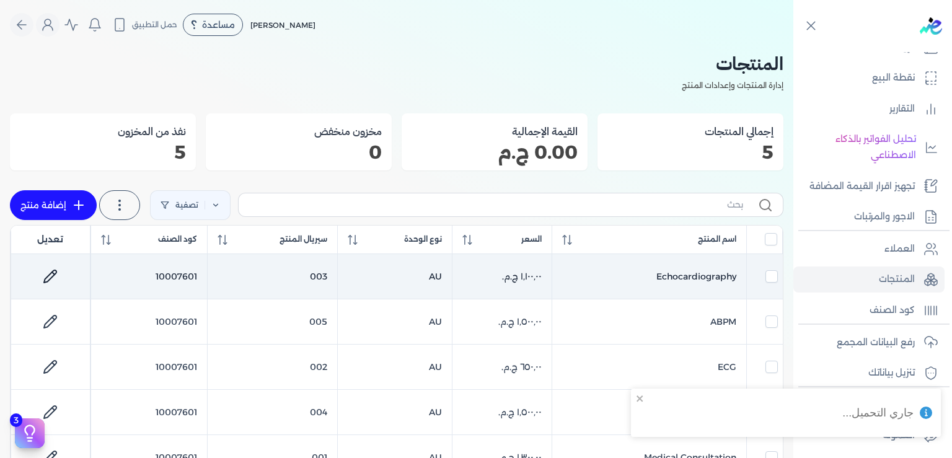
click at [58, 271] on icon at bounding box center [50, 276] width 15 height 15
select select "GS1"
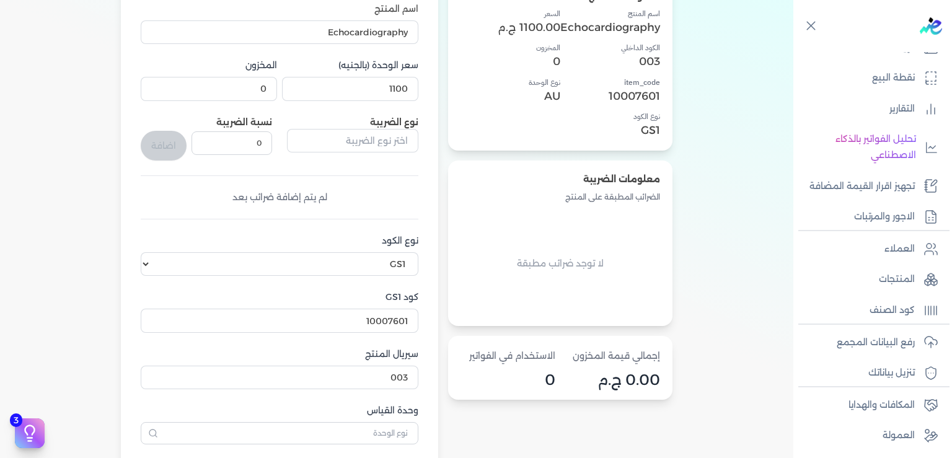
scroll to position [209, 0]
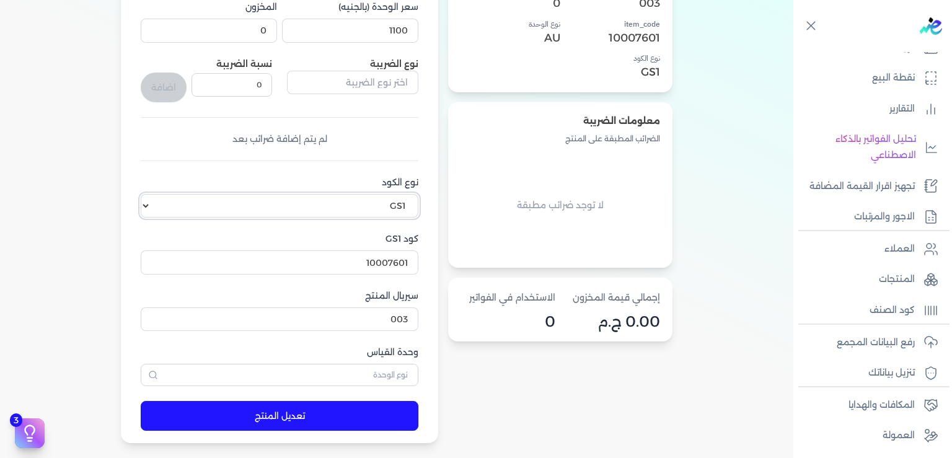
click at [141, 194] on select "اختر نوع الكود EGS GS1" at bounding box center [280, 206] width 278 height 24
click at [154, 208] on select "اختر نوع الكود EGS GS1" at bounding box center [280, 206] width 278 height 24
click at [900, 319] on p "كود الصنف" at bounding box center [892, 310] width 45 height 16
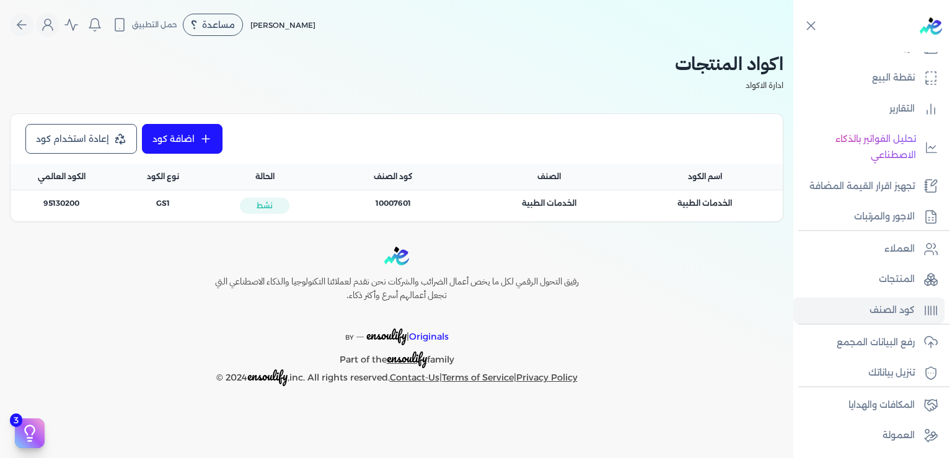
click at [398, 196] on div "كود الصنف : 10007601" at bounding box center [393, 205] width 156 height 31
click at [68, 204] on span "الكود العام : 95130200" at bounding box center [61, 203] width 36 height 11
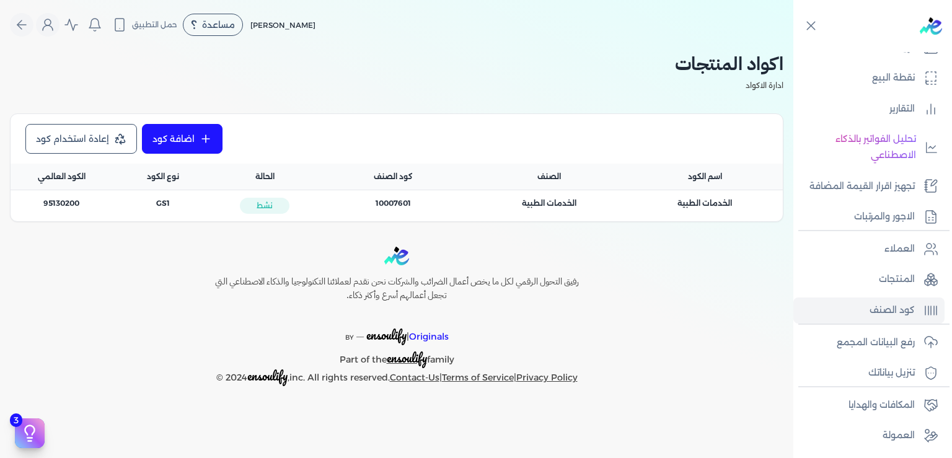
click at [203, 139] on icon at bounding box center [206, 139] width 12 height 12
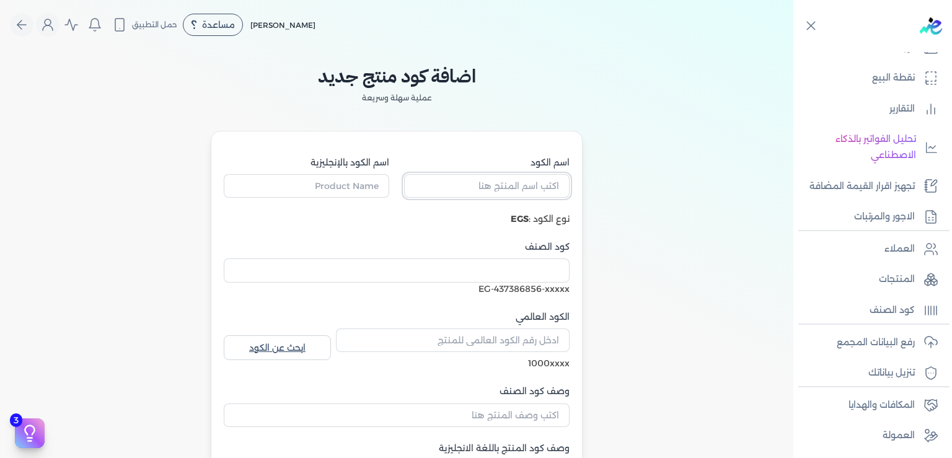
click at [536, 185] on input "اسم الكود" at bounding box center [486, 186] width 165 height 24
type input "Medical Consultation"
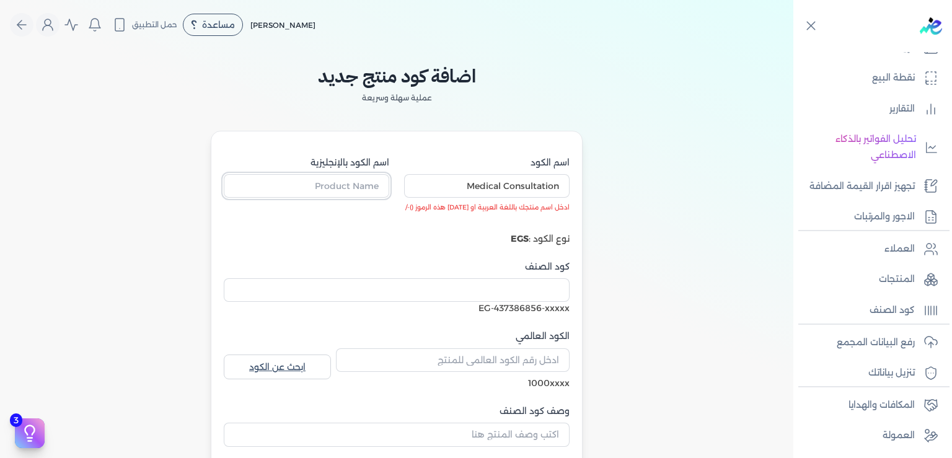
click at [371, 183] on input "اسم الكود بالإنجليزية" at bounding box center [306, 186] width 165 height 24
drag, startPoint x: 455, startPoint y: 185, endPoint x: 683, endPoint y: 186, distance: 228.1
click at [570, 186] on input "Medical Consultation" at bounding box center [486, 186] width 165 height 24
click at [331, 190] on input "اسم الكود بالإنجليزية" at bounding box center [306, 186] width 165 height 24
paste input "<h5 class="card-name">20-C1-9B-05-98-44</h5>"
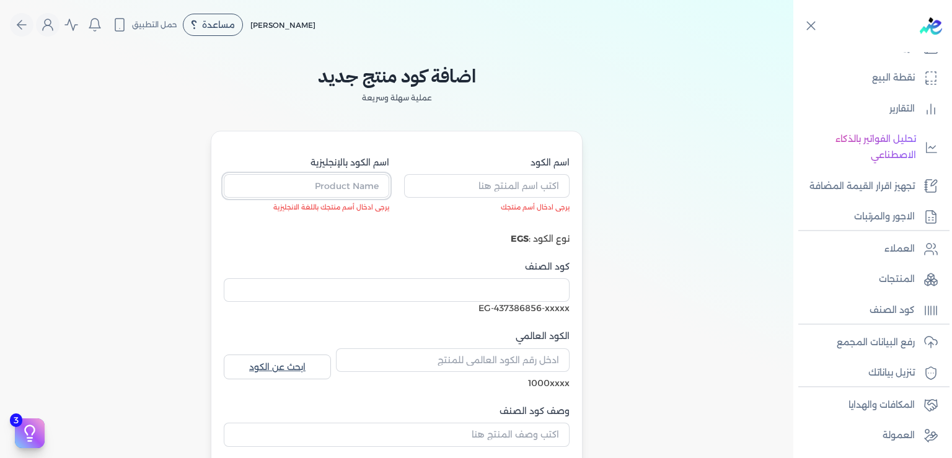
type input "<h5 class="card-name">20-C1-9B-05-98-44</h5>"
click at [362, 185] on input "اسم الكود بالإنجليزية" at bounding box center [306, 186] width 165 height 24
click at [531, 181] on input "اسم الكود" at bounding box center [486, 186] width 165 height 24
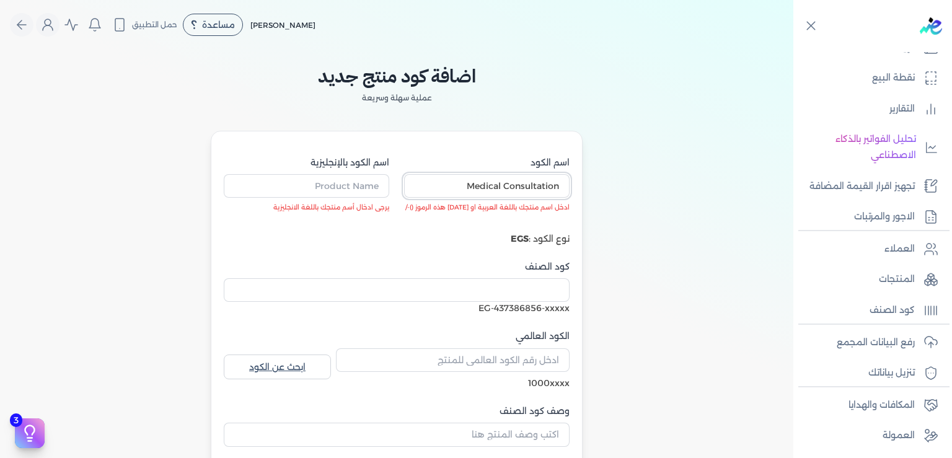
type input "Medical Consultation"
click at [341, 182] on input "اسم الكود بالإنجليزية" at bounding box center [306, 186] width 165 height 24
type input "Medical Consultation"
click at [428, 247] on div "اسم الكود Medical Consultation ادخل اسم منتجك باللغة العربية او احد هذه الرموز …" at bounding box center [397, 358] width 346 height 404
click at [529, 232] on div "اسم الكود Medical Consultation ادخل اسم منتجك باللغة العربية او احد هذه الرموز …" at bounding box center [397, 358] width 346 height 404
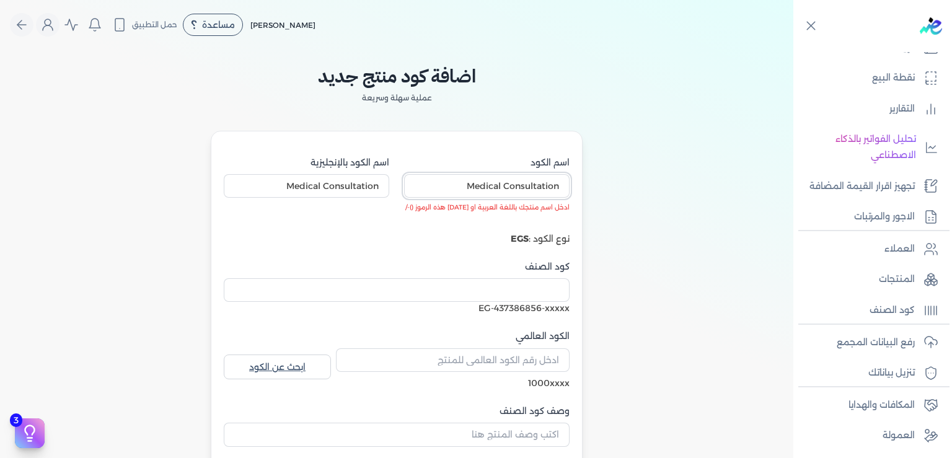
click at [548, 197] on input "Medical Consultation" at bounding box center [486, 186] width 165 height 24
drag, startPoint x: 466, startPoint y: 185, endPoint x: 673, endPoint y: 182, distance: 207.0
click at [570, 182] on input "Medical Consultation" at bounding box center [486, 186] width 165 height 24
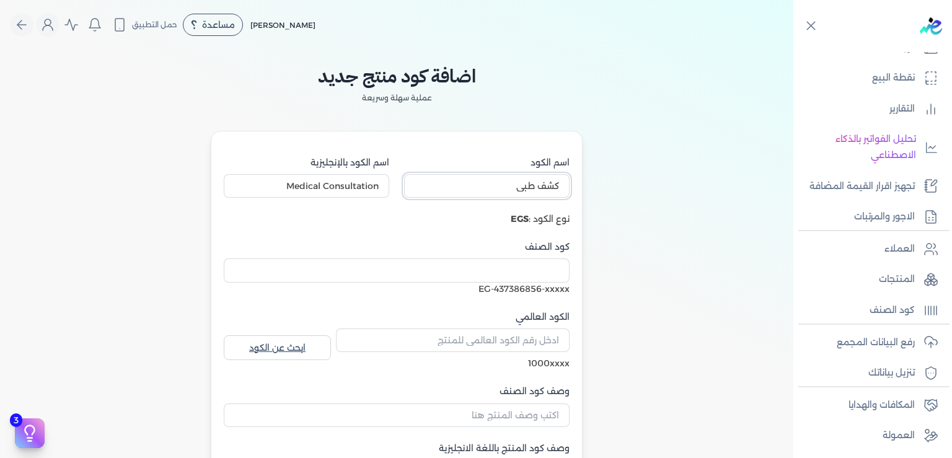
type input "كشف طبي"
drag, startPoint x: 519, startPoint y: 222, endPoint x: 511, endPoint y: 221, distance: 8.1
click at [518, 222] on b "EGS" at bounding box center [520, 218] width 18 height 11
click at [532, 224] on div "نوع الكود : EGS" at bounding box center [397, 219] width 346 height 13
click at [557, 269] on input "كود الصنف" at bounding box center [397, 270] width 346 height 24
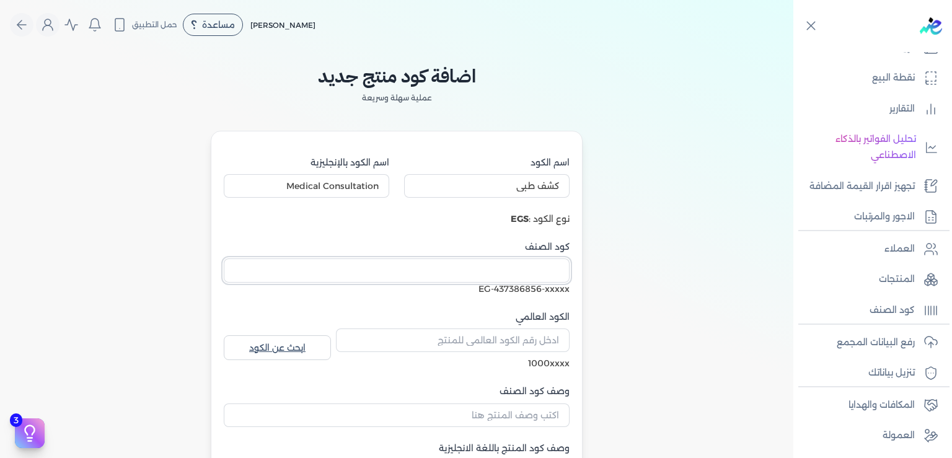
click at [557, 269] on input "كود الصنف" at bounding box center [397, 270] width 346 height 24
type input "’"
type input "M"
type input "1"
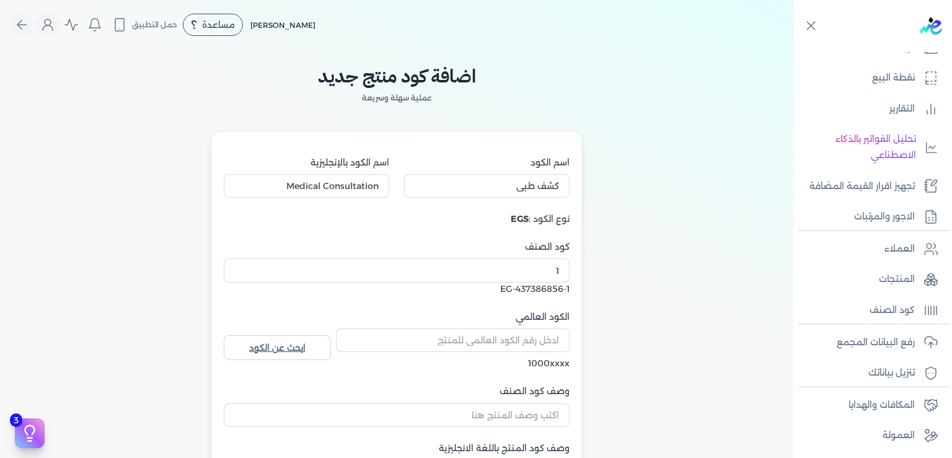
click at [512, 300] on div "اسم الكود كشف طبي اسم الكود بالإنجليزية Medical Consultation نوع الكود : EGS كو…" at bounding box center [397, 348] width 346 height 384
click at [549, 312] on label "الكود العالمي" at bounding box center [453, 317] width 234 height 13
click at [549, 329] on input "الكود العالمي" at bounding box center [453, 341] width 234 height 24
click at [532, 342] on input "الكود العالمي" at bounding box center [453, 341] width 234 height 24
type input "10007601"
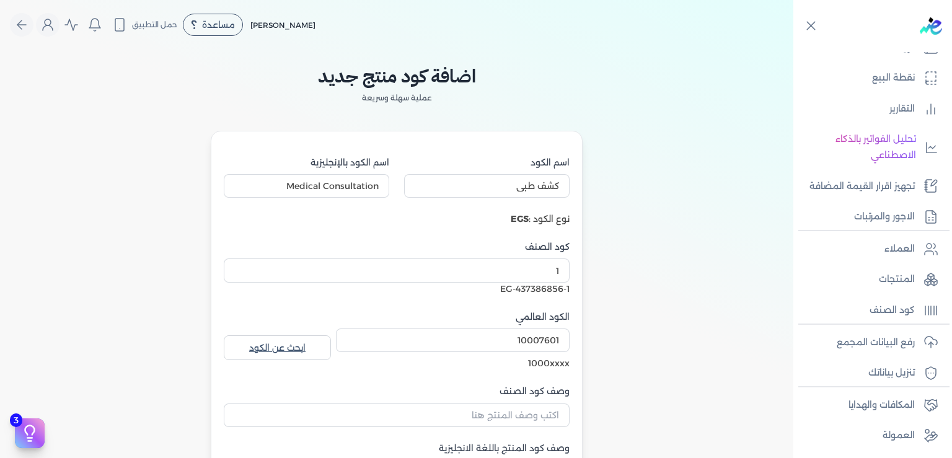
click at [450, 379] on div "اسم الكود كشف طبي اسم الكود بالإنجليزية Medical Consultation نوع الكود : EGS كو…" at bounding box center [397, 348] width 346 height 384
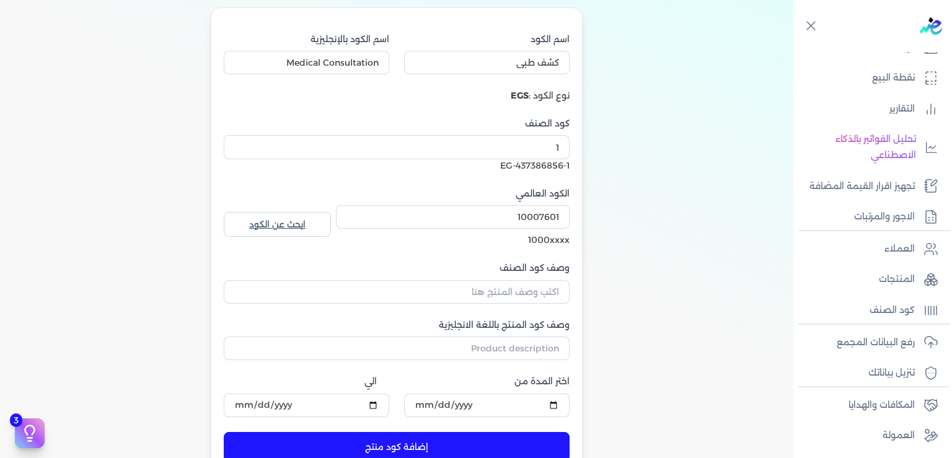
scroll to position [187, 0]
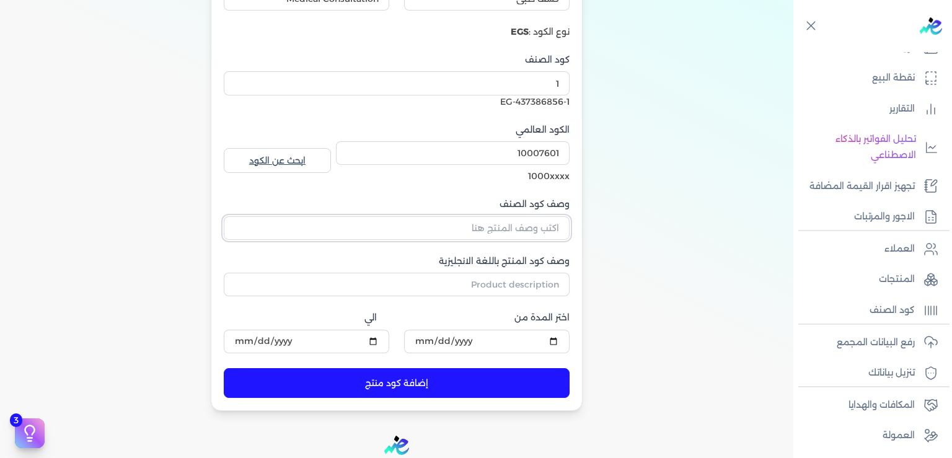
click at [532, 237] on input "وصف كود الصنف" at bounding box center [397, 228] width 346 height 24
type input "Medical Consultation"
click at [507, 288] on input "وصف كود المنتج باللغة الانجليزية" at bounding box center [397, 285] width 346 height 24
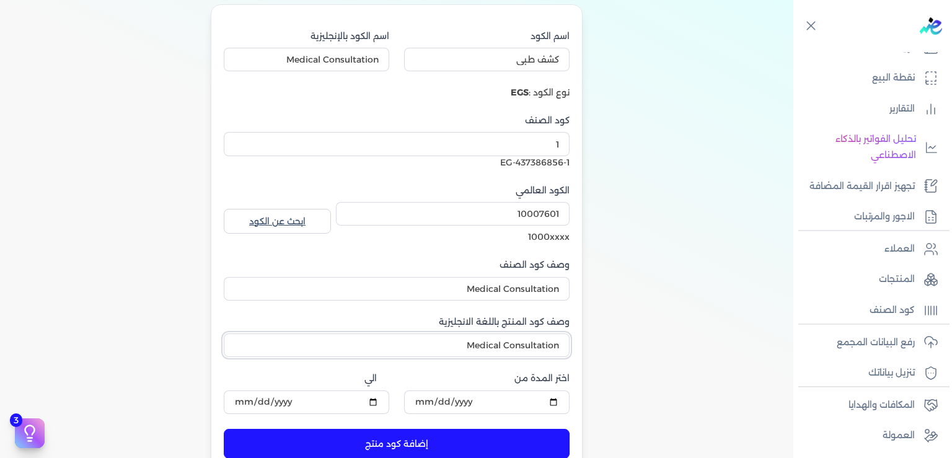
scroll to position [328, 0]
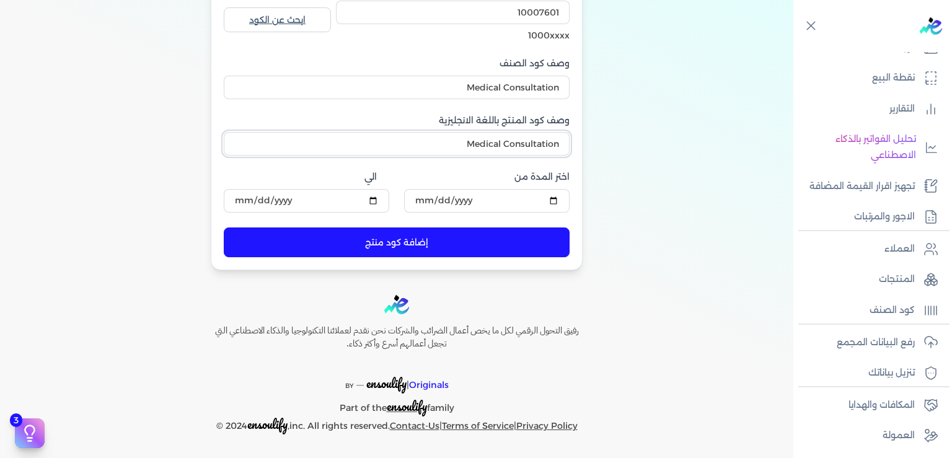
type input "Medical Consultation"
click at [410, 245] on button "إضافة كود منتج" at bounding box center [397, 242] width 346 height 30
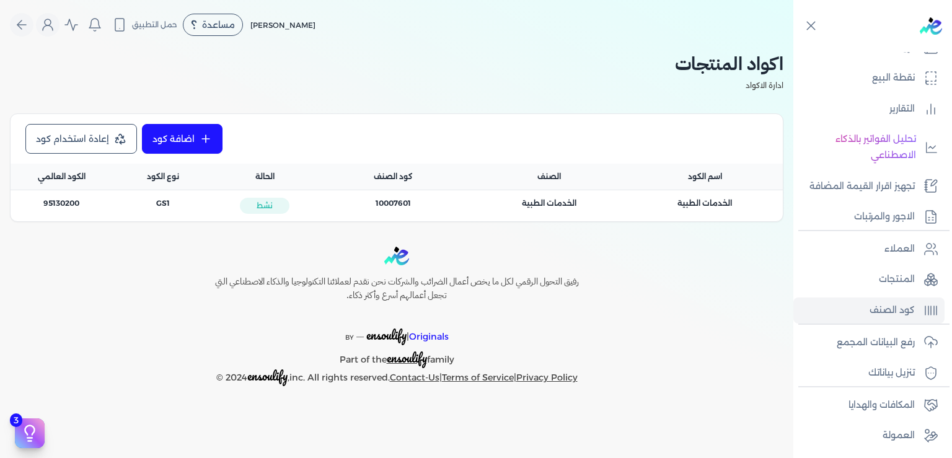
click at [262, 210] on span "نشط" at bounding box center [265, 206] width 50 height 16
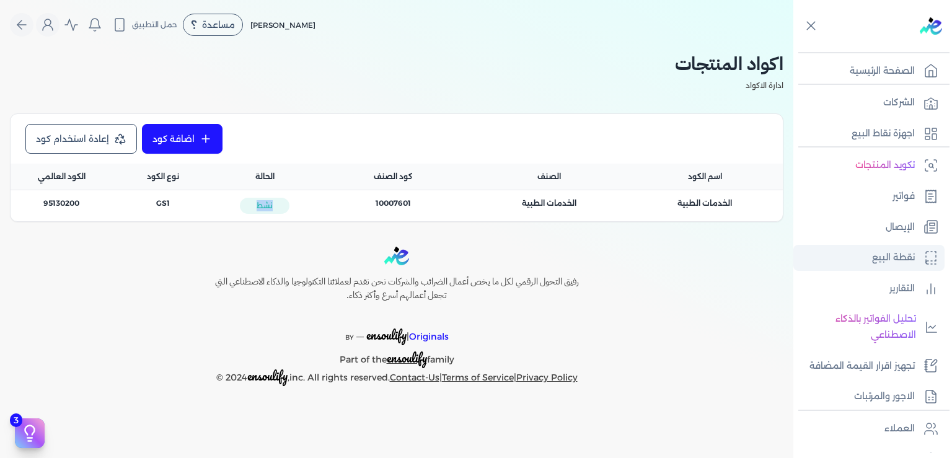
scroll to position [187, 0]
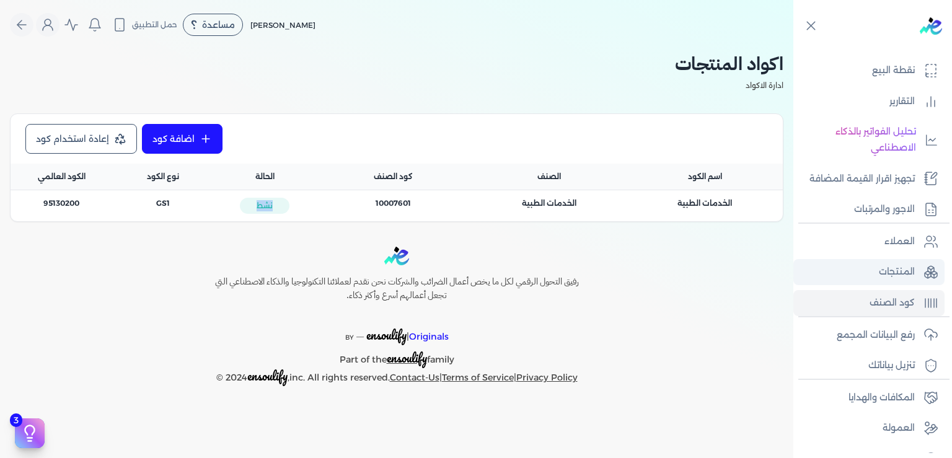
click at [898, 280] on p "المنتجات" at bounding box center [897, 272] width 36 height 16
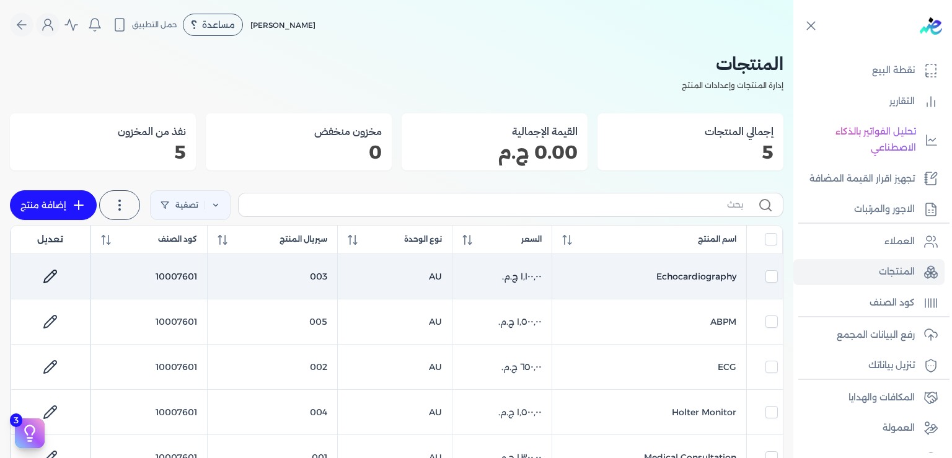
click at [56, 271] on icon at bounding box center [50, 276] width 12 height 12
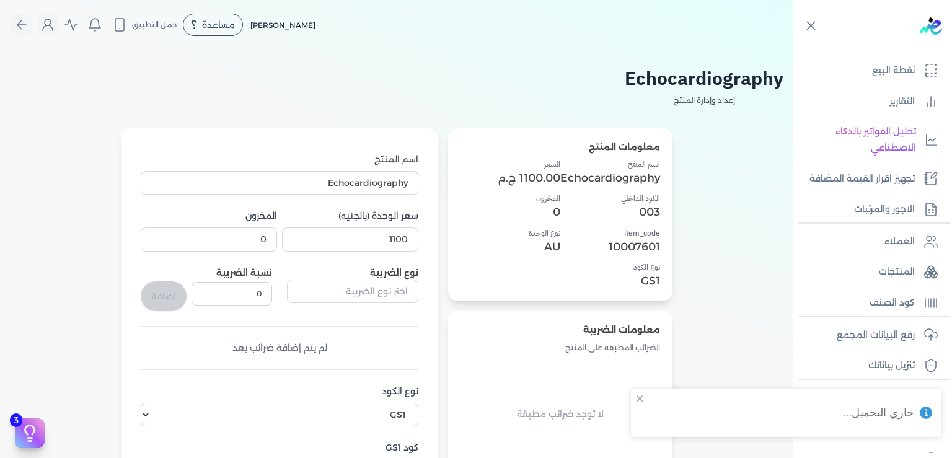
scroll to position [187, 0]
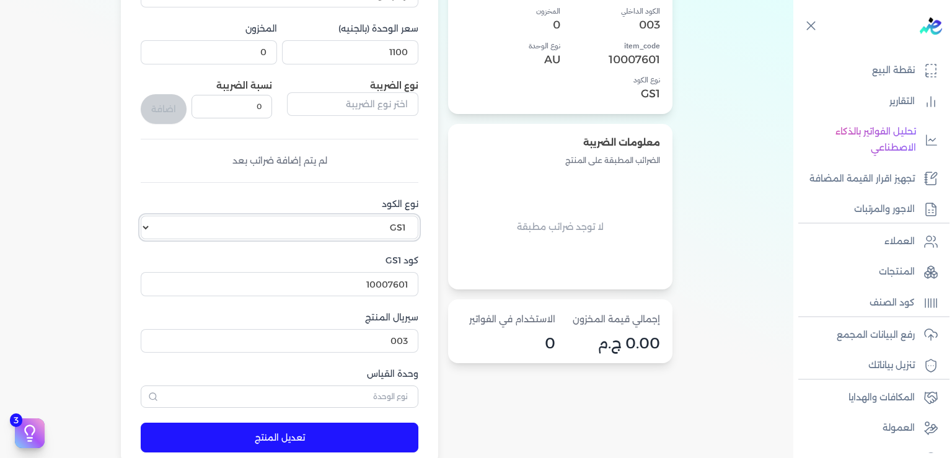
click at [141, 216] on select "اختر نوع الكود EGS GS1" at bounding box center [280, 228] width 278 height 24
select select "EGS"
click option "EGS" at bounding box center [0, 0] width 0 height 0
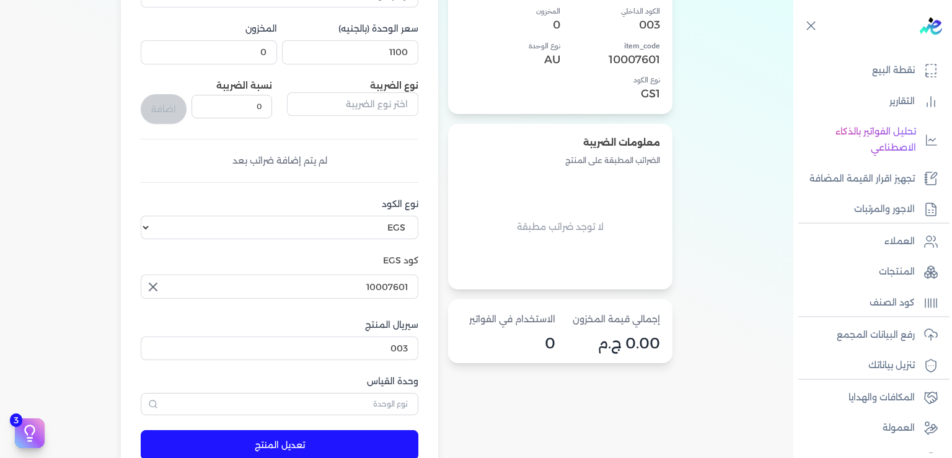
click at [161, 286] on icon "button" at bounding box center [153, 287] width 15 height 15
click at [245, 291] on input "text" at bounding box center [280, 287] width 278 height 24
click at [490, 390] on div "معلومات المنتج اسم المنتج Echocardiography الكود الداخلي 003 item_code 10007601…" at bounding box center [560, 207] width 224 height 532
click at [387, 290] on input "text" at bounding box center [280, 287] width 278 height 24
click at [358, 284] on input "text" at bounding box center [280, 287] width 278 height 24
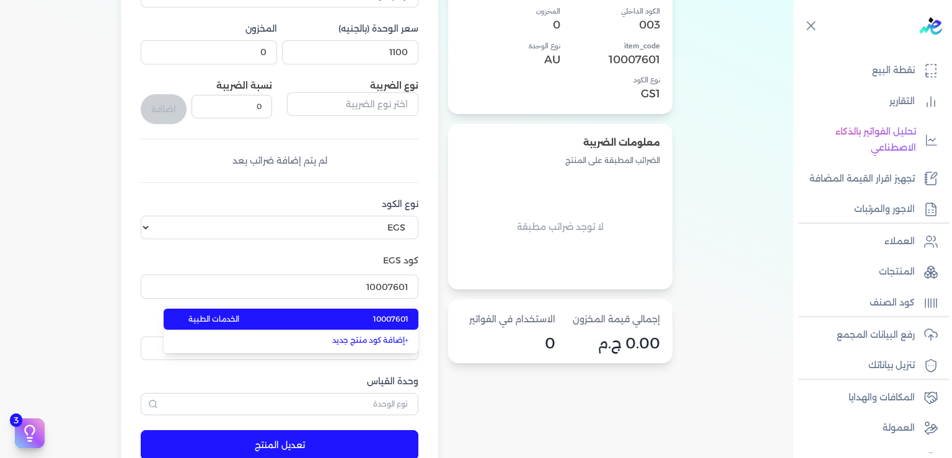
click at [708, 242] on div "معلومات المنتج اسم المنتج Echocardiography الكود الداخلي 003 item_code 10007601…" at bounding box center [397, 207] width 774 height 532
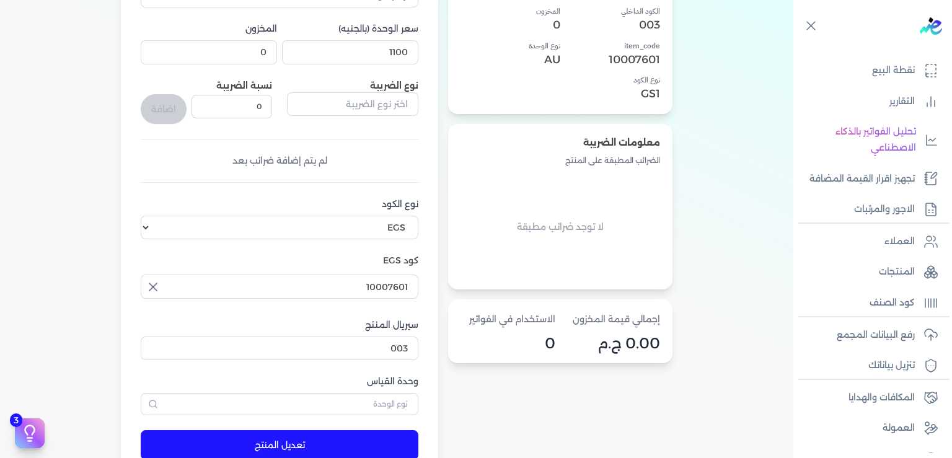
click at [413, 190] on div "اسم المنتج Echocardiography سعر الوحدة (بالجنيه) 1100 المخزون 0 نوع الضريبة نسب…" at bounding box center [280, 191] width 278 height 450
click at [390, 345] on input "003" at bounding box center [280, 349] width 278 height 24
click at [351, 284] on input "10007601" at bounding box center [280, 287] width 278 height 24
type input "10007601"
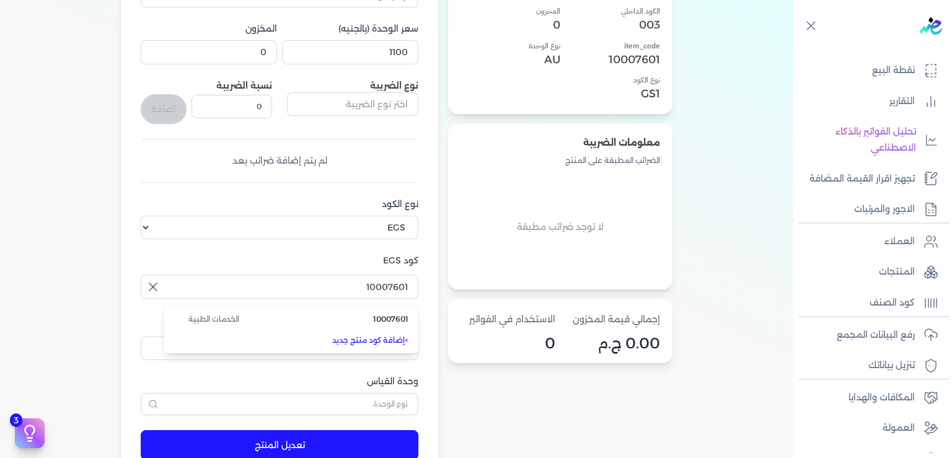
click at [438, 289] on div "اسم المنتج Echocardiography سعر الوحدة (بالجنيه) 1100 المخزون 0 نوع الضريبة نسب…" at bounding box center [279, 207] width 317 height 532
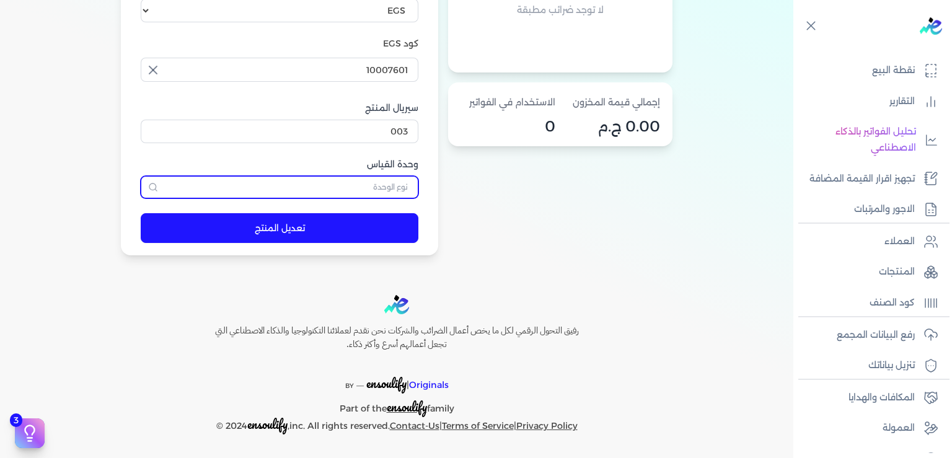
click at [373, 190] on input "text" at bounding box center [280, 187] width 278 height 22
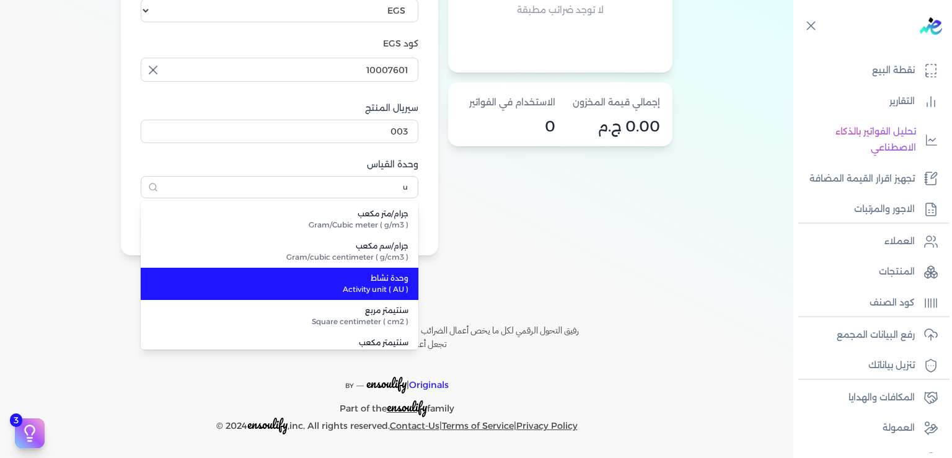
click at [392, 283] on span "وحدة نشاط" at bounding box center [286, 278] width 243 height 11
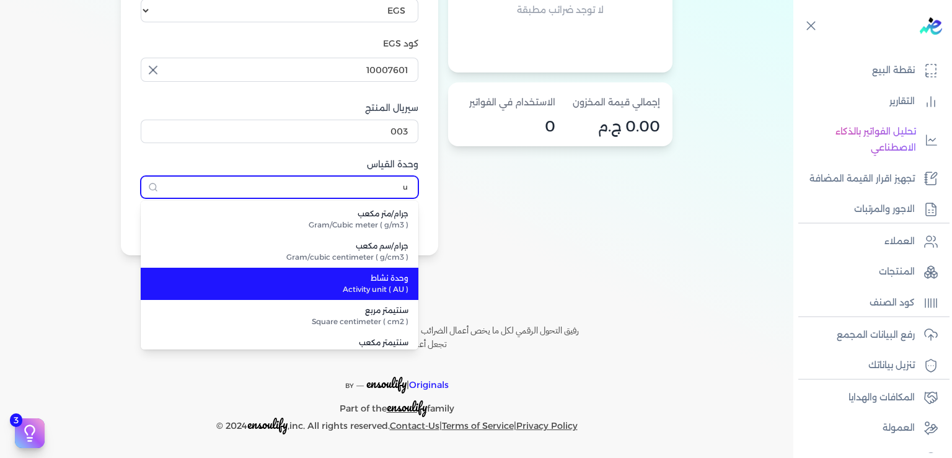
type input "وحدة نشاط"
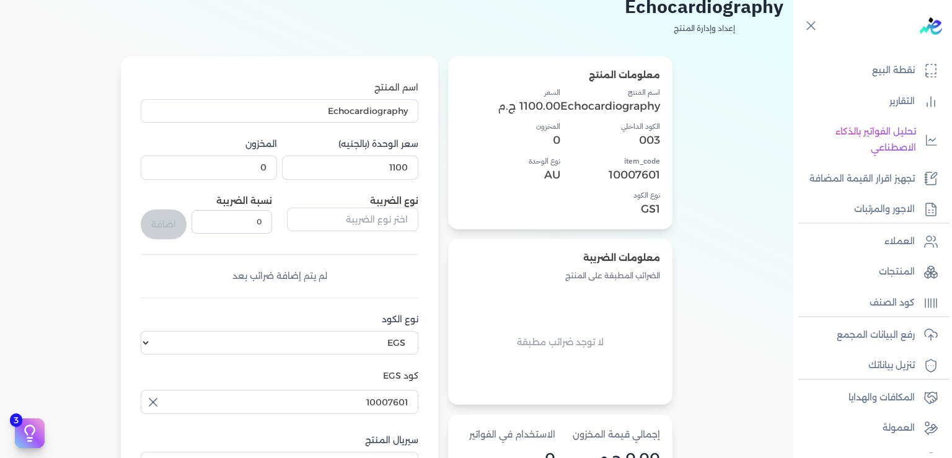
scroll to position [0, 0]
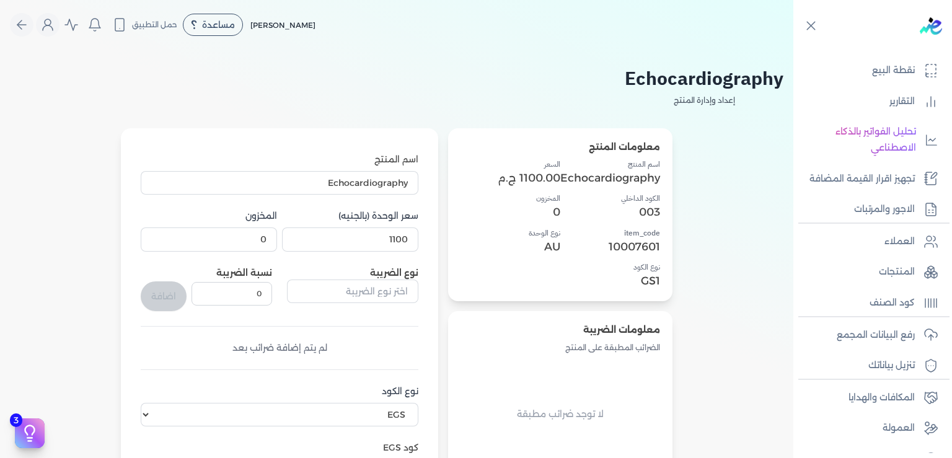
click at [454, 327] on div "معلومات الضريبة الضرائب المطبقة على المنتج لا توجد ضرائب مطبقة" at bounding box center [560, 393] width 224 height 165
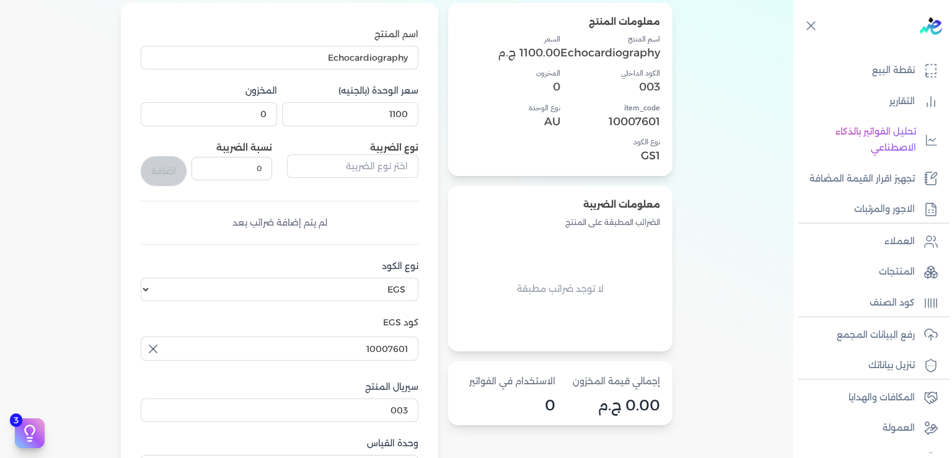
scroll to position [187, 0]
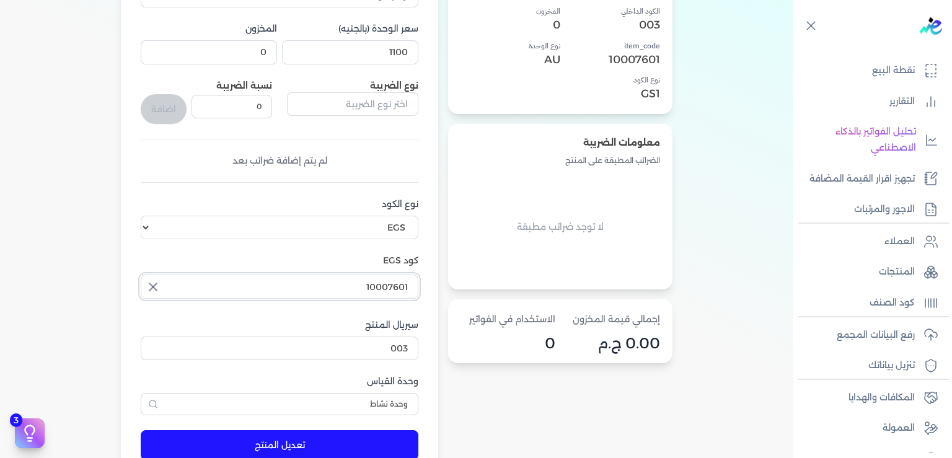
click at [386, 284] on input "10007601" at bounding box center [280, 287] width 278 height 24
type input "10007601"
click at [408, 338] on link "+ إضافة كود منتج جديد" at bounding box center [298, 340] width 220 height 11
click at [371, 340] on link "+ إضافة كود منتج جديد" at bounding box center [298, 340] width 220 height 11
click at [408, 340] on span "+" at bounding box center [407, 339] width 4 height 9
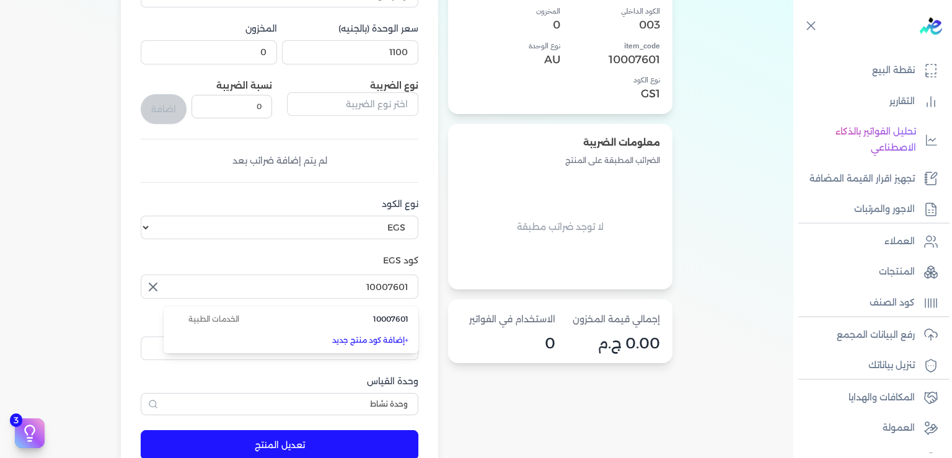
click at [149, 289] on button "button" at bounding box center [152, 287] width 22 height 25
click at [95, 287] on div "معلومات المنتج اسم المنتج Echocardiography الكود الداخلي 003 item_code 10007601…" at bounding box center [397, 207] width 774 height 532
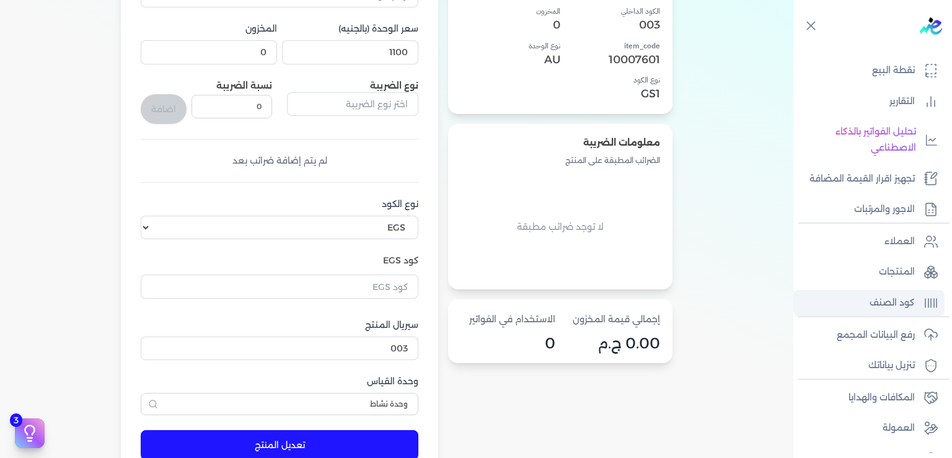
click at [871, 311] on p "كود الصنف" at bounding box center [892, 303] width 45 height 16
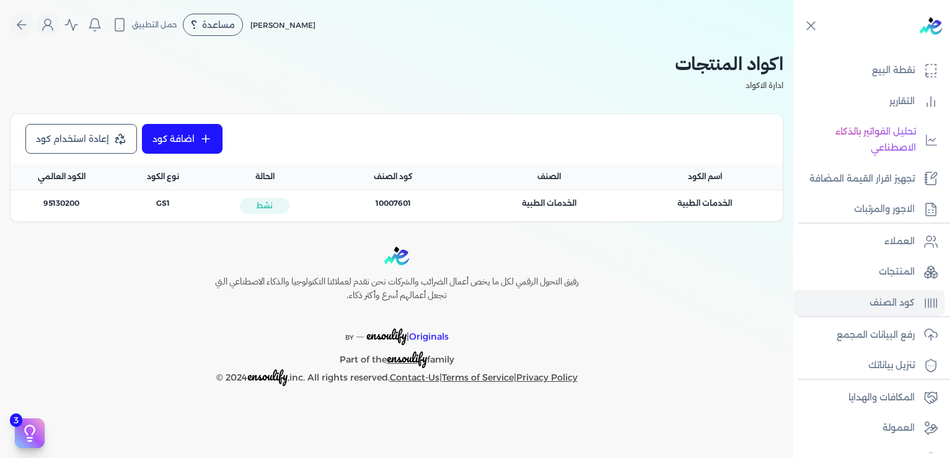
drag, startPoint x: 723, startPoint y: 206, endPoint x: 92, endPoint y: 224, distance: 630.6
click at [92, 222] on div "اضافة كود إعادة استخدام كود اسم الكود الصنف كود الصنف الحالة نوع الكود الكود ال…" at bounding box center [397, 167] width 774 height 108
click at [89, 216] on div "الكود العام : 95130200" at bounding box center [62, 205] width 102 height 31
click at [897, 280] on p "المنتجات" at bounding box center [897, 272] width 36 height 16
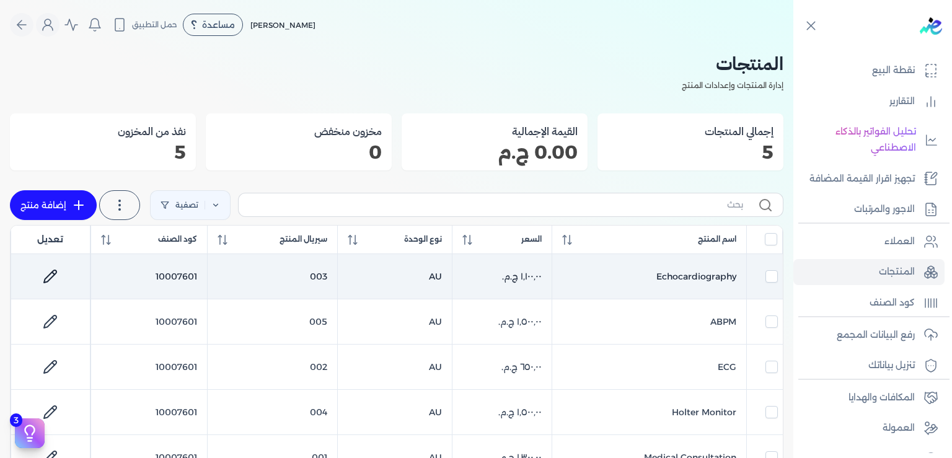
click at [58, 274] on icon at bounding box center [50, 276] width 15 height 15
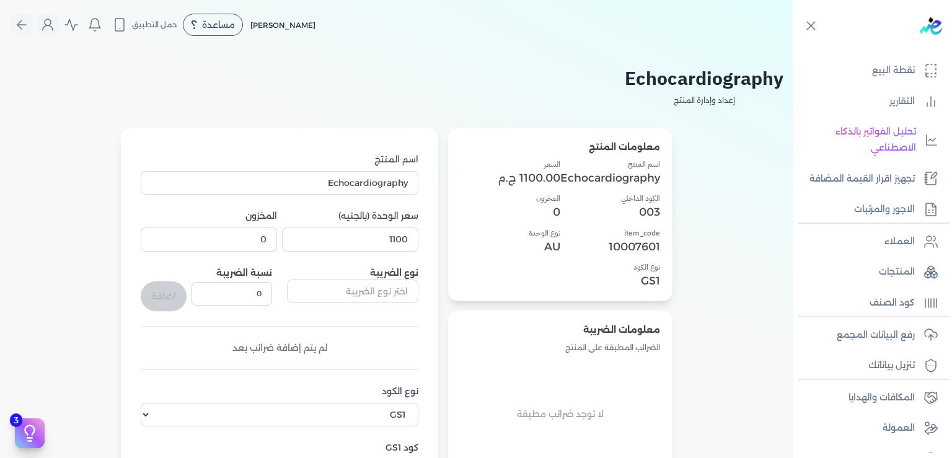
scroll to position [374, 0]
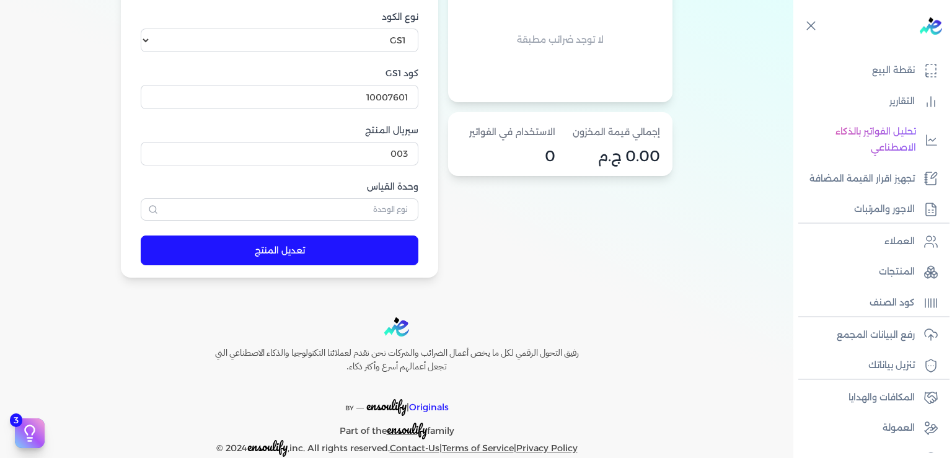
click at [562, 267] on div "معلومات المنتج اسم المنتج Echocardiography الكود الداخلي 003 item_code 10007601…" at bounding box center [560, 16] width 224 height 524
click at [141, 29] on select "اختر نوع الكود EGS GS1" at bounding box center [280, 41] width 278 height 24
click at [333, 45] on select "اختر نوع الكود EGS GS1" at bounding box center [280, 41] width 278 height 24
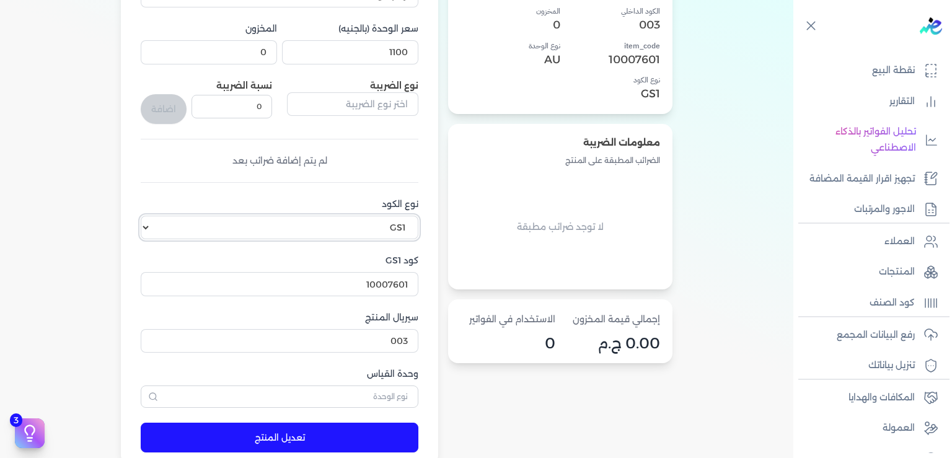
click at [141, 216] on select "اختر نوع الكود EGS GS1" at bounding box center [280, 228] width 278 height 24
select select "EGS"
click option "EGS" at bounding box center [0, 0] width 0 height 0
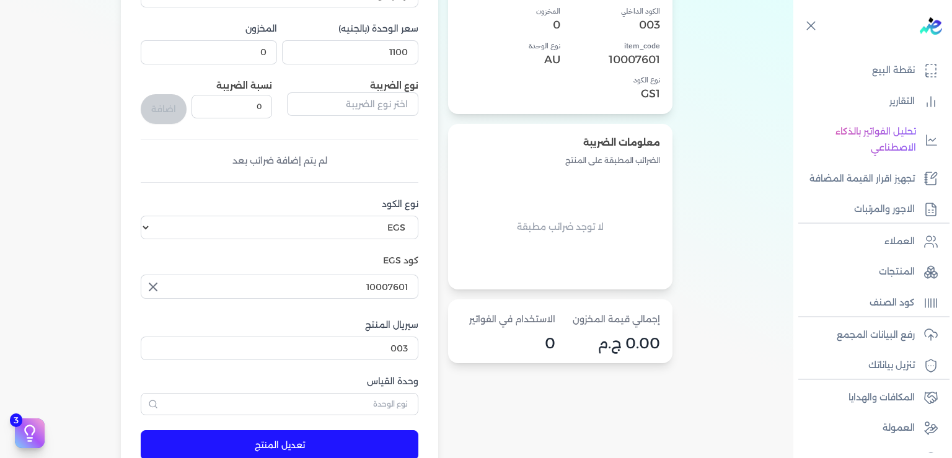
click at [161, 288] on icon "button" at bounding box center [153, 287] width 15 height 15
click at [285, 280] on input "text" at bounding box center [280, 287] width 278 height 24
click at [612, 405] on div "معلومات المنتج اسم المنتج Echocardiography الكود الداخلي 003 item_code 10007601…" at bounding box center [560, 207] width 224 height 532
click at [384, 291] on input "text" at bounding box center [280, 287] width 278 height 24
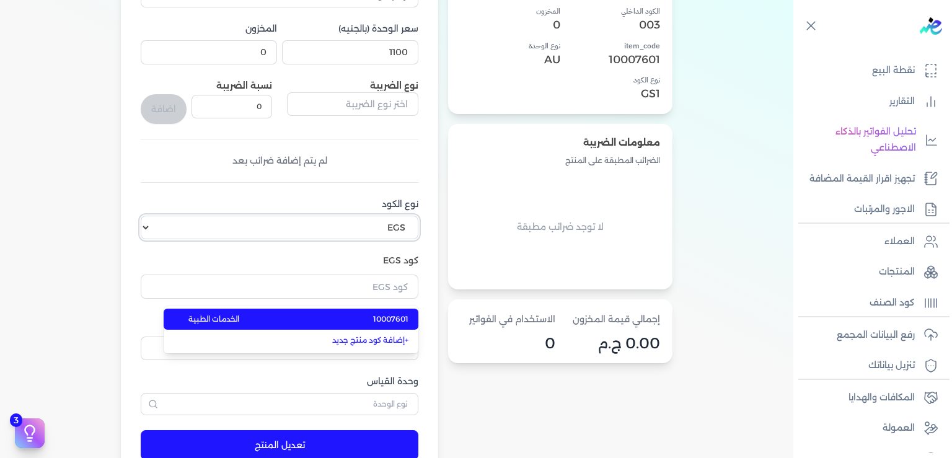
type input "10007601"
click at [141, 216] on select "اختر نوع الكود EGS GS1" at bounding box center [280, 228] width 278 height 24
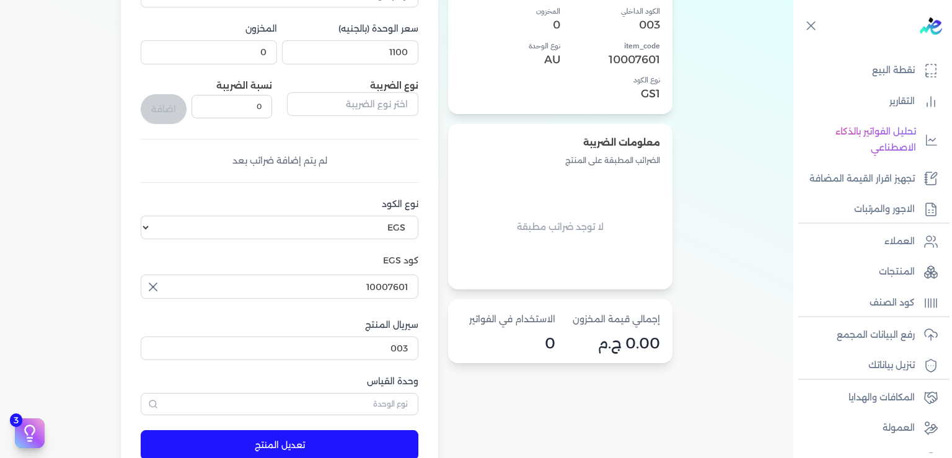
click at [565, 389] on div "معلومات المنتج اسم المنتج Echocardiography الكود الداخلي 003 item_code 10007601…" at bounding box center [560, 207] width 224 height 532
